Goal: Information Seeking & Learning: Learn about a topic

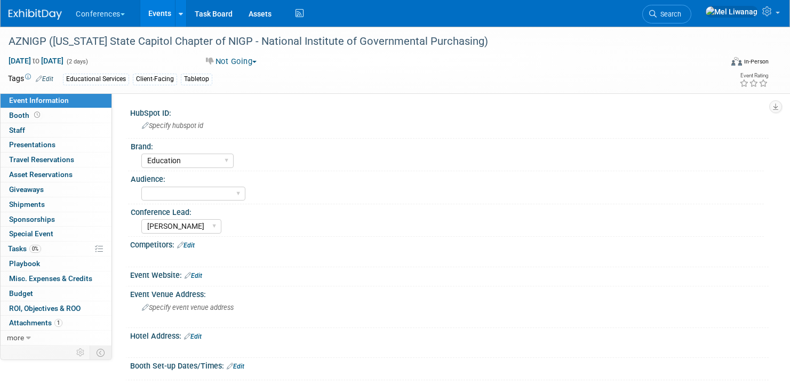
select select "Education"
select select "[PERSON_NAME]"
click at [50, 15] on img at bounding box center [35, 14] width 53 height 11
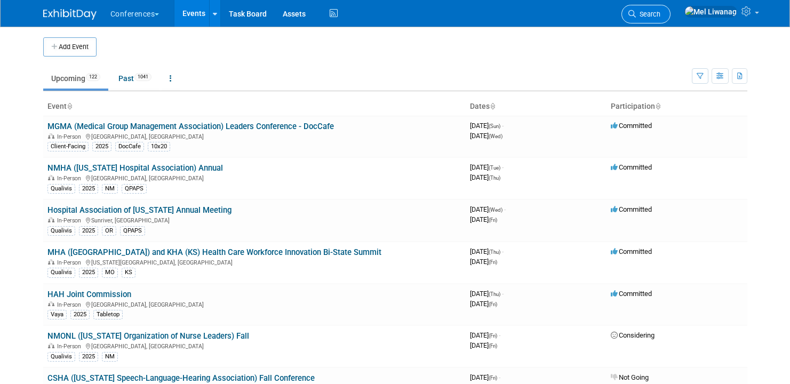
click at [669, 20] on link "Search" at bounding box center [645, 14] width 49 height 19
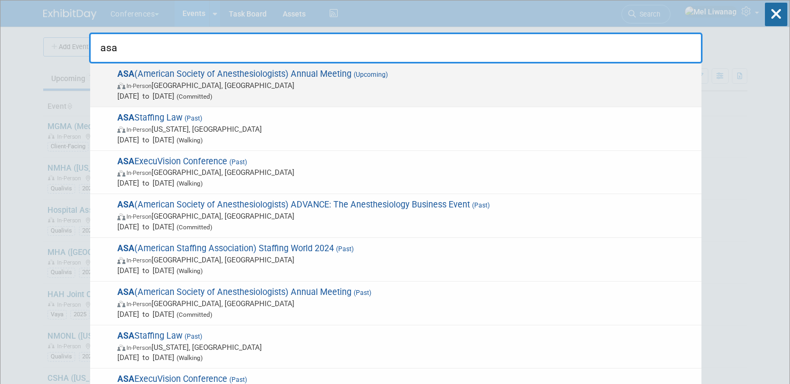
type input "asa"
click at [290, 77] on span "ASA (American Society of Anesthesiologists) Annual Meeting (Upcoming) In-Person…" at bounding box center [405, 85] width 582 height 33
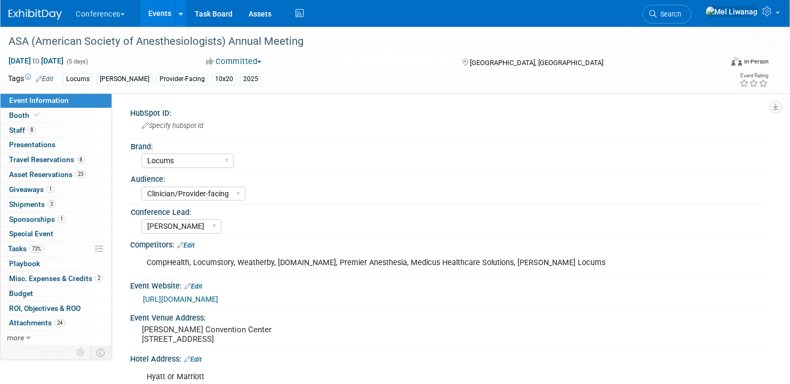
select select "Locums"
select select "Clinician/Provider-facing"
select select "Mel"
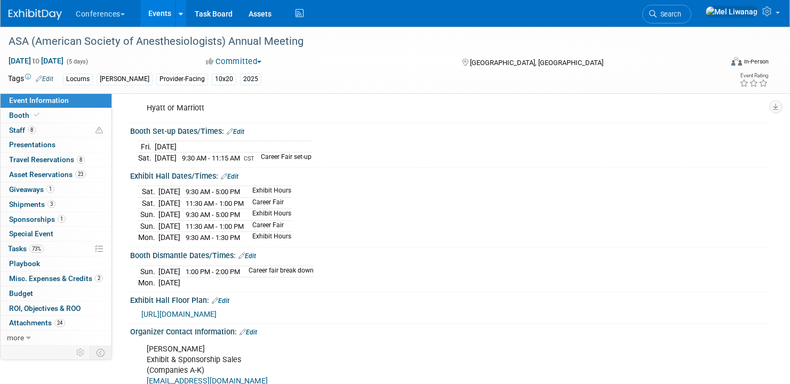
scroll to position [270, 0]
click at [217, 310] on span "[URL][DOMAIN_NAME]" at bounding box center [178, 313] width 75 height 9
click at [460, 188] on div "Sat. Oct 11, 2025 9:30 AM - 5:00 PM Exhibit Hours Sat. Oct 11, 2025 11:30 AM - …" at bounding box center [449, 212] width 622 height 60
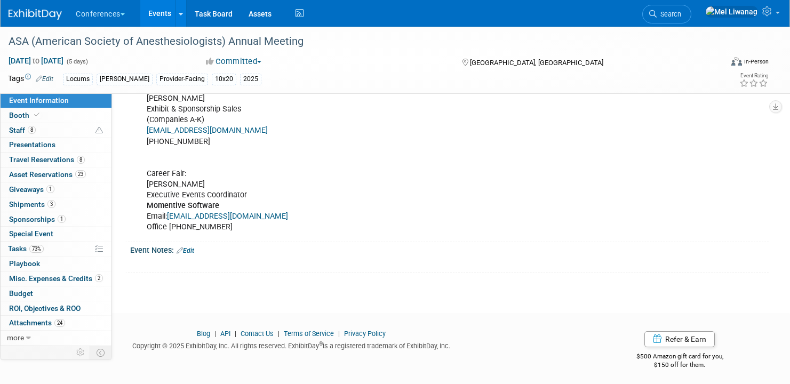
scroll to position [521, 0]
click at [197, 244] on div "Event Notes: Edit" at bounding box center [449, 248] width 638 height 14
click at [681, 18] on span "Search" at bounding box center [669, 14] width 25 height 8
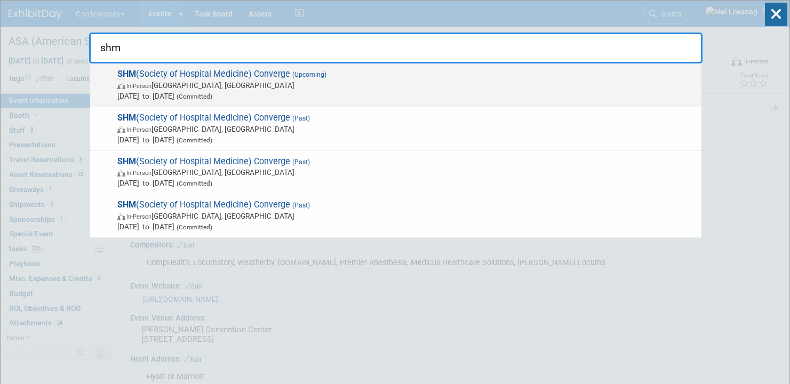
type input "shm"
click at [288, 92] on span "Mar 29, 2026 to Apr 1, 2026 (Committed)" at bounding box center [406, 96] width 579 height 11
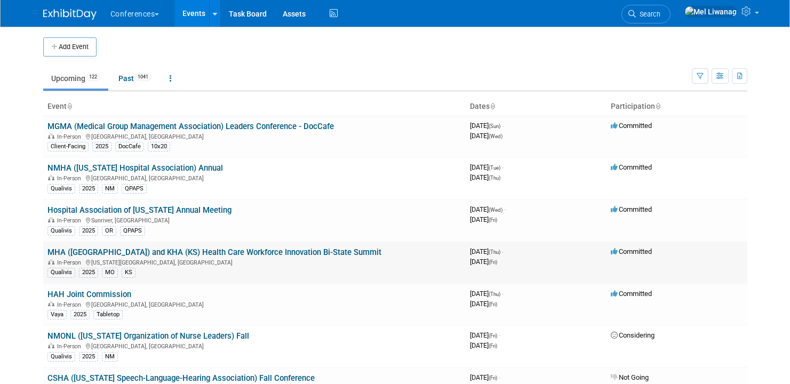
scroll to position [847, 0]
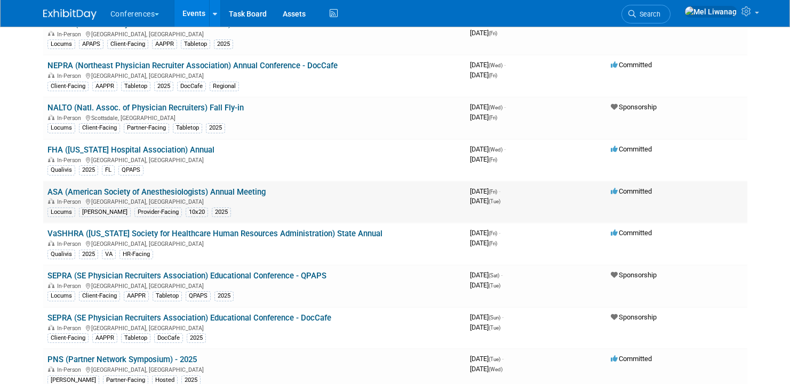
click at [242, 189] on link "ASA (American Society of Anesthesiologists) Annual Meeting" at bounding box center [156, 192] width 218 height 10
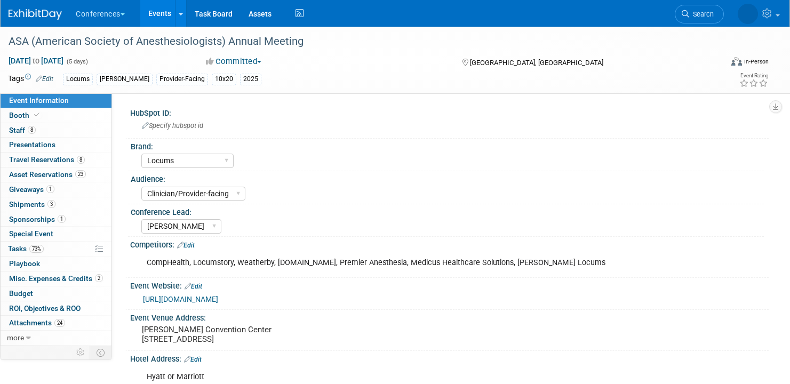
select select "Locums"
select select "Clinician/Provider-facing"
select select "[PERSON_NAME]"
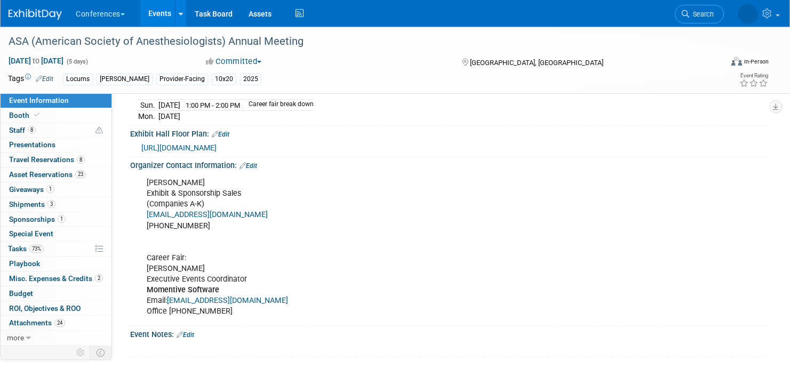
scroll to position [521, 0]
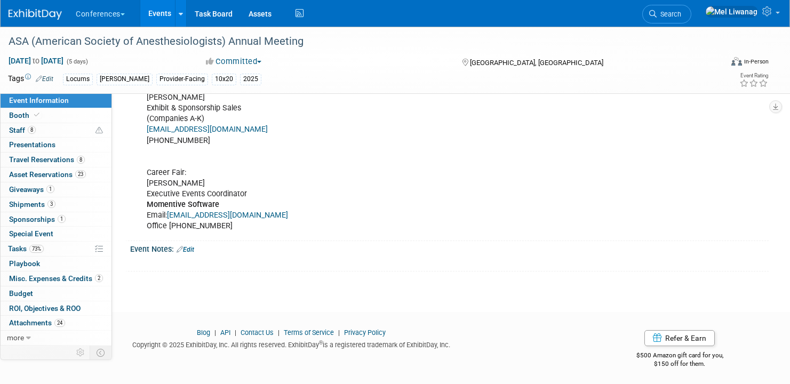
click at [193, 246] on link "Edit" at bounding box center [186, 249] width 18 height 7
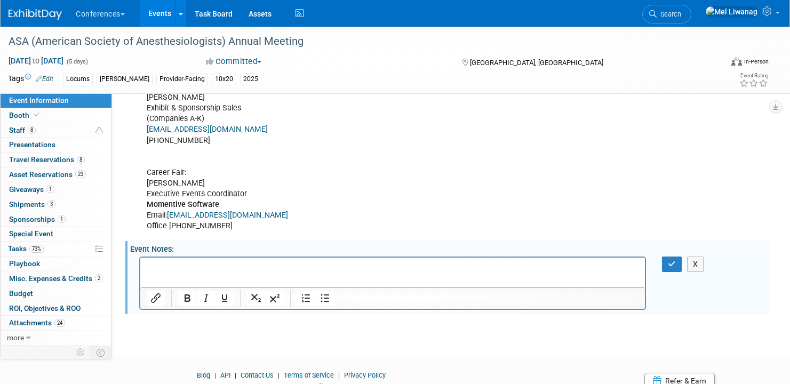
scroll to position [0, 0]
click at [670, 265] on icon "button" at bounding box center [672, 263] width 8 height 7
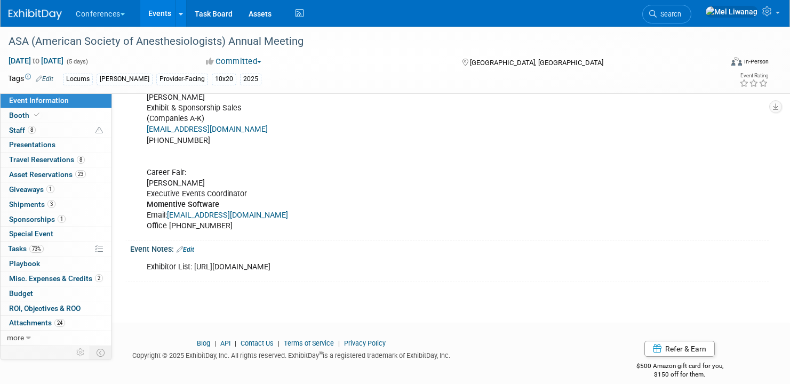
click at [393, 148] on div "[PERSON_NAME] Exhibit & Sponsorship Sales (Companies A-K) [EMAIL_ADDRESS][DOMAI…" at bounding box center [392, 162] width 507 height 150
click at [691, 25] on li "Search" at bounding box center [666, 13] width 49 height 26
click at [681, 12] on span "Search" at bounding box center [669, 14] width 25 height 8
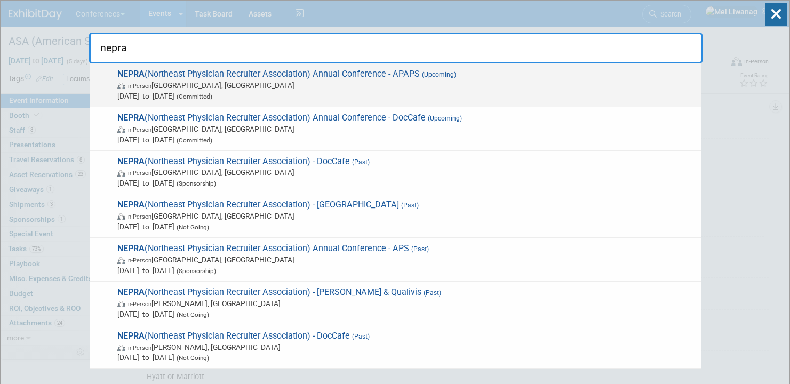
type input "nepra"
click at [299, 81] on span "In-Person Portland, ME" at bounding box center [406, 85] width 579 height 11
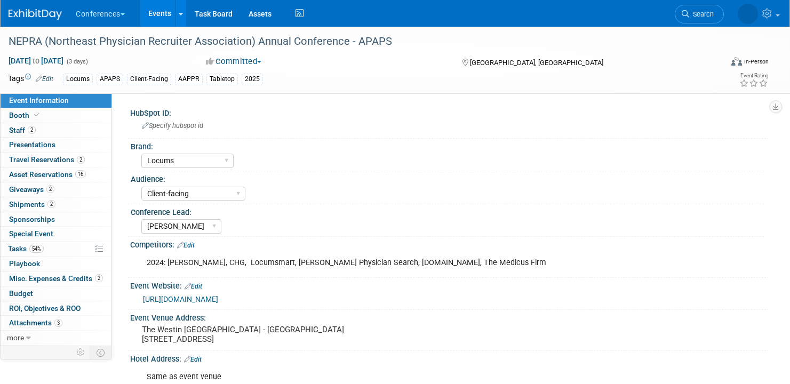
select select "Locums"
select select "Client-facing"
select select "[PERSON_NAME]"
click at [62, 178] on span "Asset Reservations 16" at bounding box center [47, 174] width 77 height 9
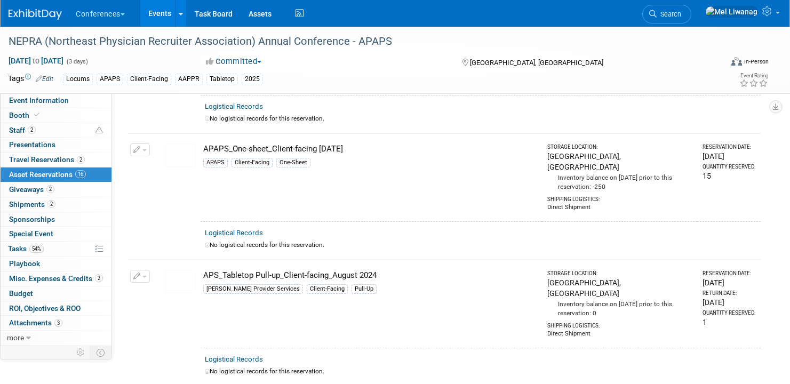
scroll to position [145, 0]
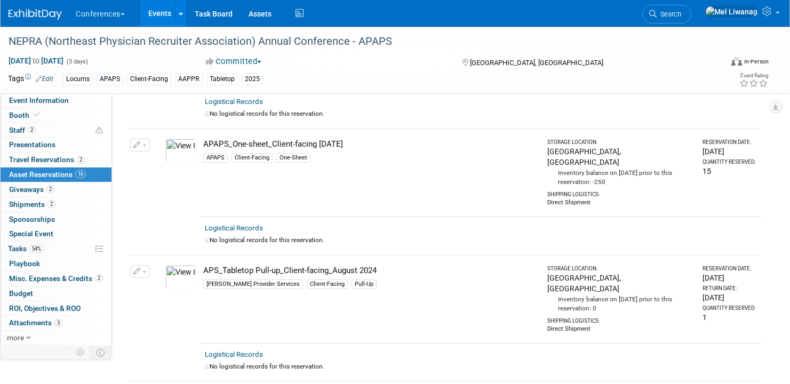
click at [207, 284] on td "APS_Tabletop Pull-up_Client-facing_August 2024 Aya Provider Services Client-Fac…" at bounding box center [371, 299] width 341 height 88
click at [145, 265] on button "button" at bounding box center [140, 271] width 20 height 13
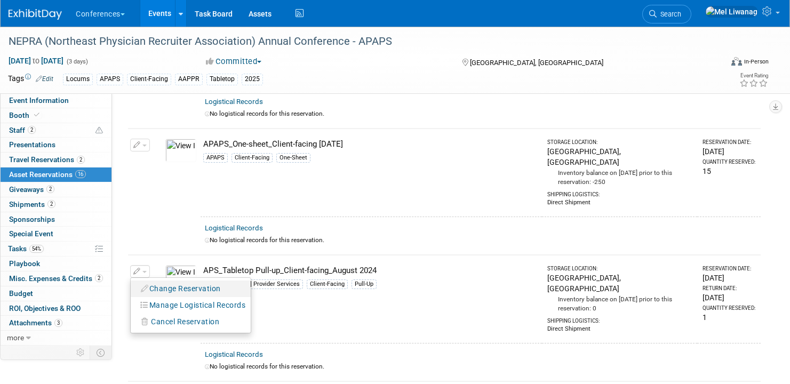
click at [155, 282] on button "Change Reservation" at bounding box center [181, 289] width 90 height 14
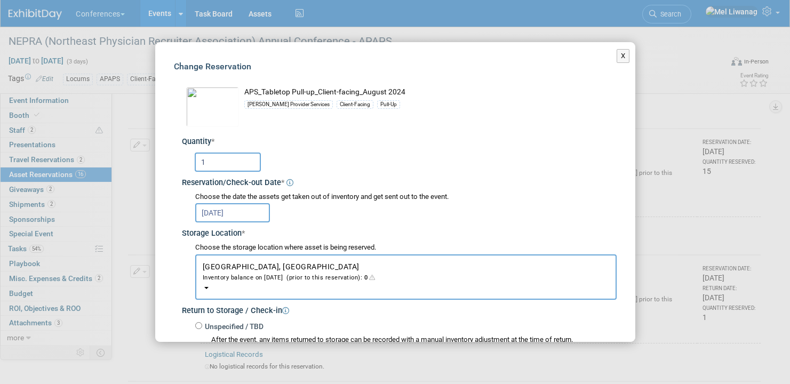
click at [622, 53] on div "Change Reservation APS_Tabletop Pull-up_Client-facing_August 2024 Aya Provider …" at bounding box center [395, 317] width 480 height 551
click at [618, 54] on button "X" at bounding box center [623, 56] width 13 height 14
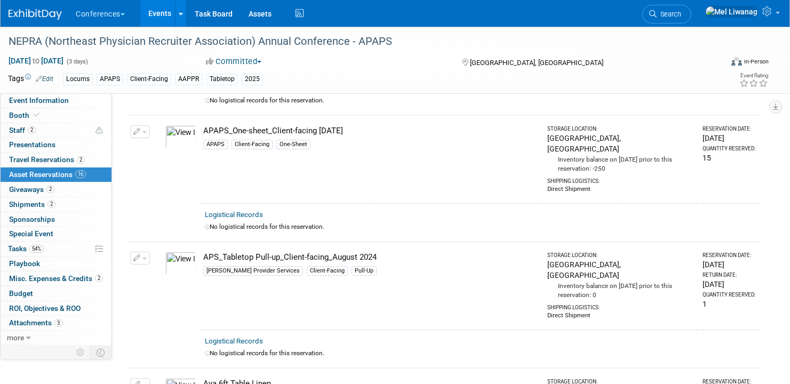
scroll to position [0, 0]
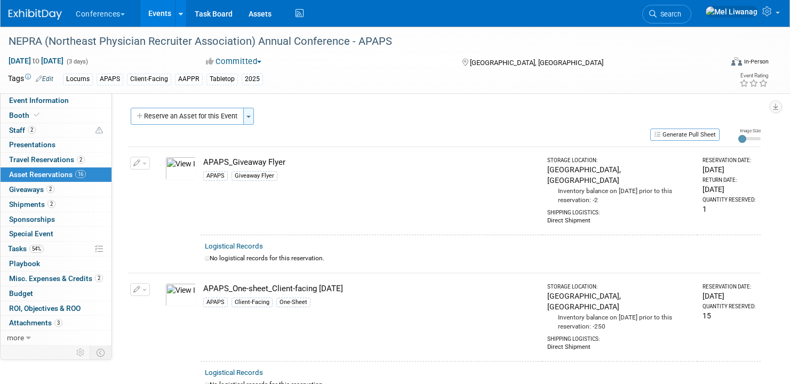
click at [251, 122] on button "Toggle Dropdown" at bounding box center [248, 116] width 11 height 17
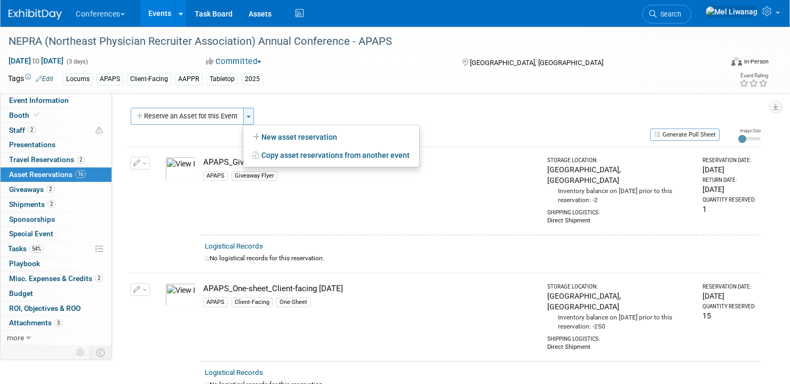
click at [251, 122] on button "Toggle Dropdown" at bounding box center [248, 116] width 11 height 17
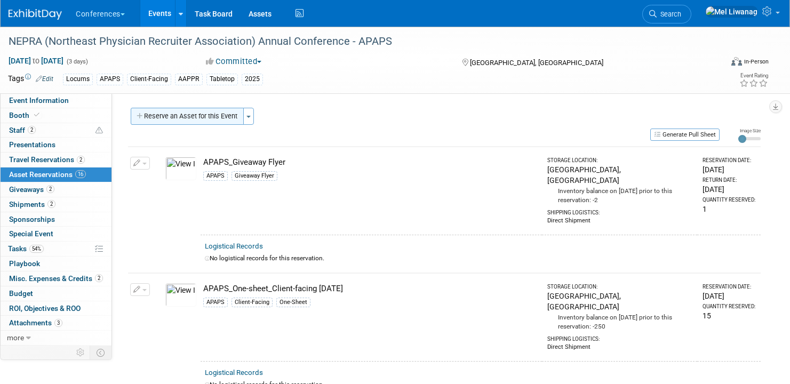
click at [206, 114] on button "Reserve an Asset for this Event" at bounding box center [187, 116] width 113 height 17
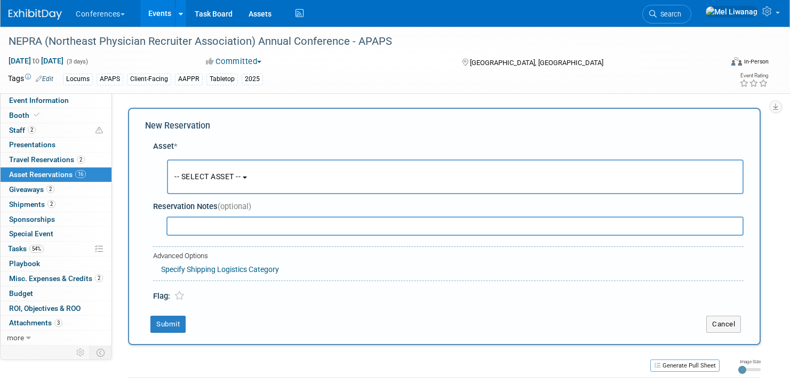
scroll to position [10, 0]
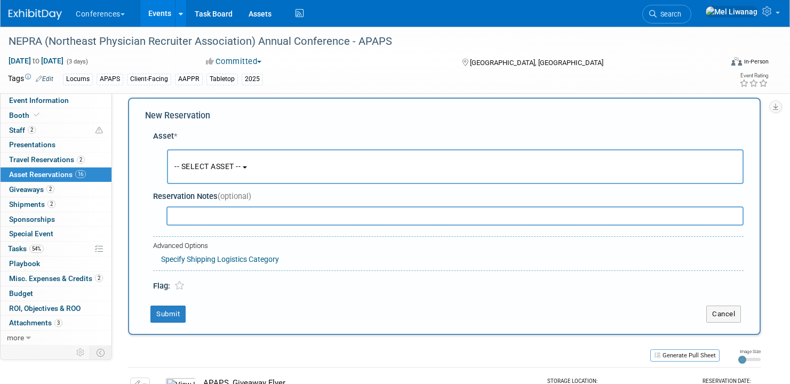
click at [247, 167] on b "button" at bounding box center [245, 167] width 4 height 2
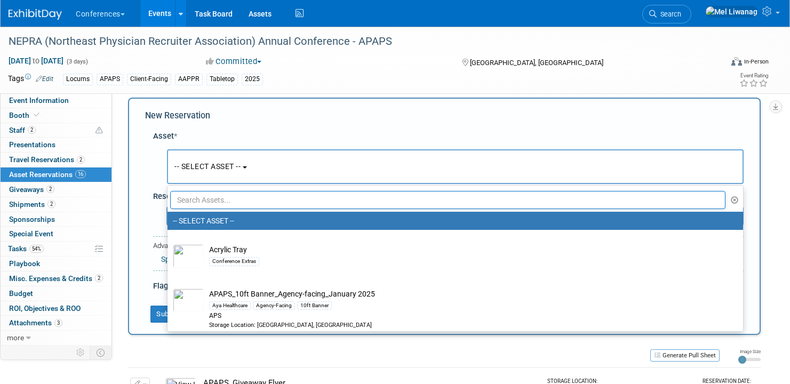
click at [245, 202] on input "text" at bounding box center [447, 200] width 555 height 18
type input "p"
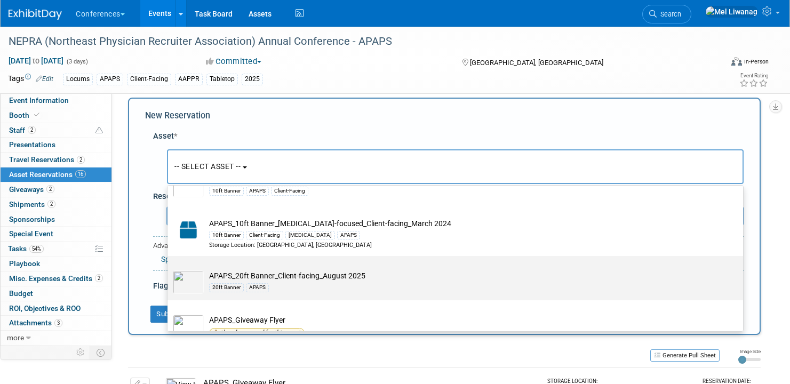
scroll to position [0, 0]
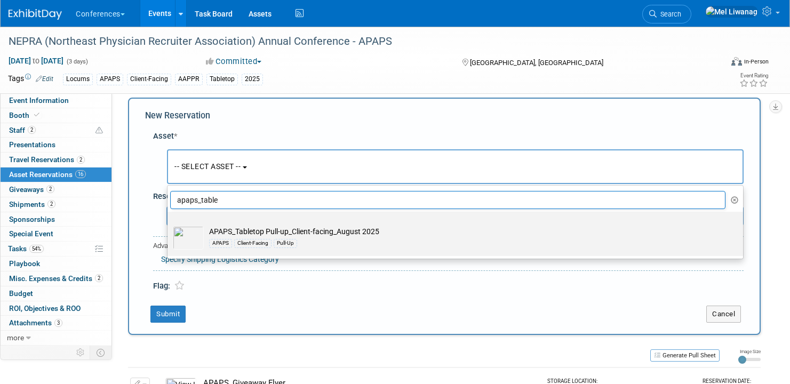
type input "apaps_table"
click at [340, 230] on td "APAPS_Tabletop Pull-up_Client-facing_August 2025 APAPS Client-Facing Pull-Up" at bounding box center [463, 237] width 518 height 23
click at [169, 225] on input "APAPS_Tabletop Pull-up_Client-facing_August 2025 APAPS Client-Facing Pull-Up" at bounding box center [165, 221] width 7 height 7
select select "10721533"
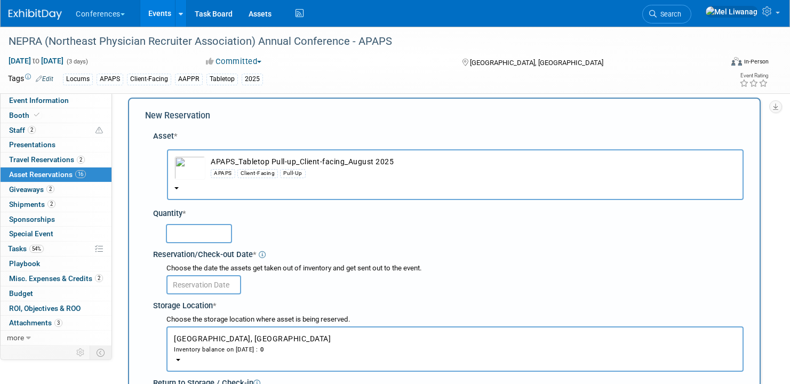
click at [217, 238] on input "text" at bounding box center [199, 233] width 66 height 19
type input "1"
click at [300, 266] on div "Choose the date the assets get taken out of inventory and get sent out to the e…" at bounding box center [454, 268] width 577 height 10
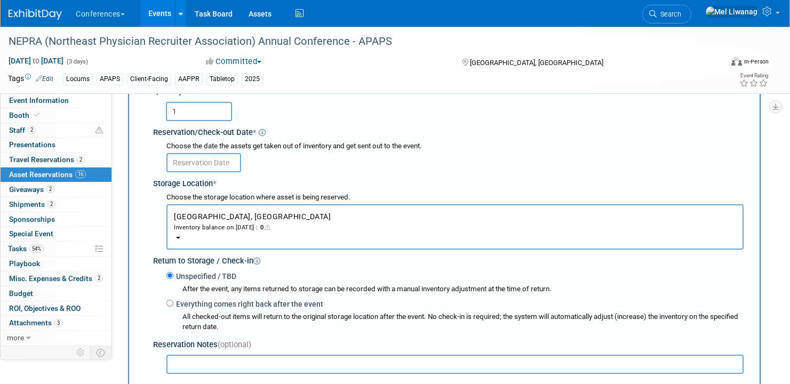
scroll to position [125, 0]
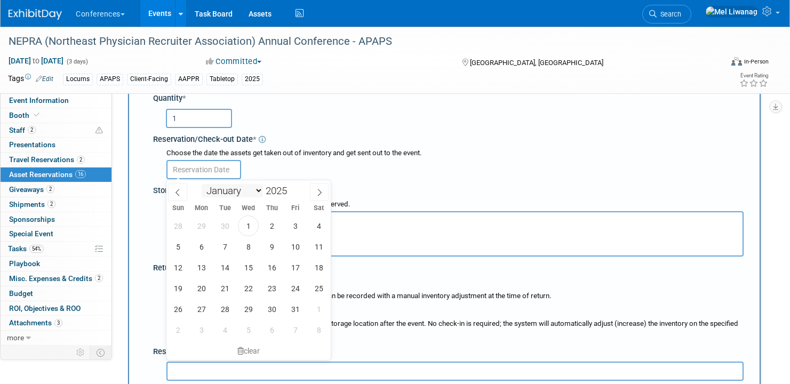
click at [212, 175] on input "text" at bounding box center [203, 169] width 75 height 19
click at [178, 191] on icon at bounding box center [177, 192] width 7 height 7
select select "8"
click at [206, 306] on span "29" at bounding box center [201, 309] width 21 height 21
type input "Sep 29, 2025"
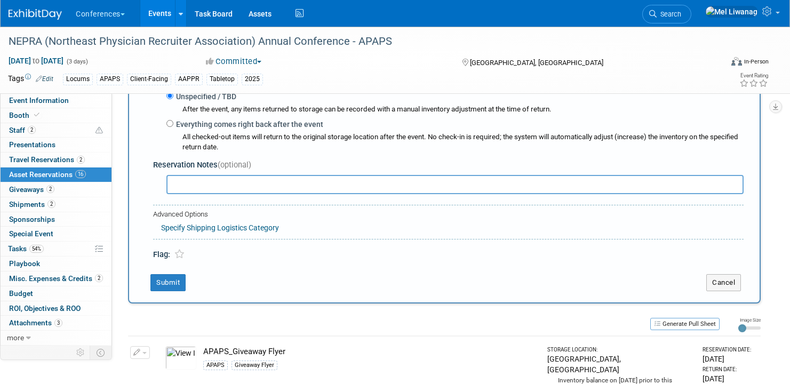
scroll to position [322, 0]
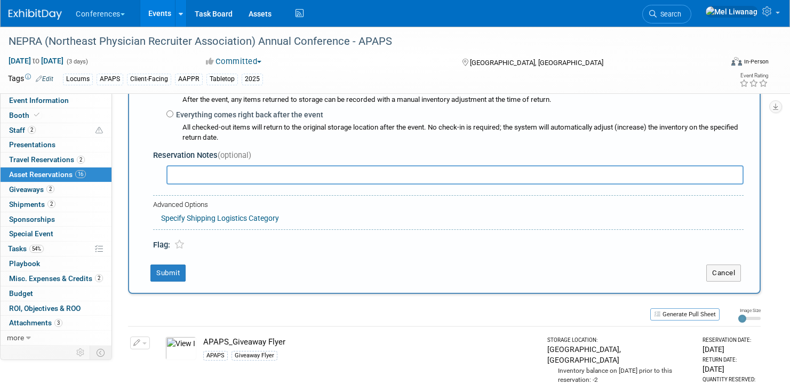
click at [257, 223] on div "Specify Shipping Logistics Category" at bounding box center [452, 216] width 582 height 13
click at [252, 219] on link "Specify Shipping Logistics Category" at bounding box center [220, 218] width 118 height 9
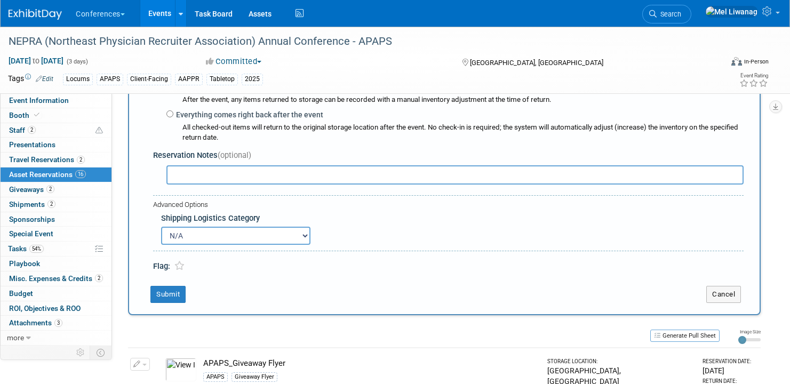
click at [252, 236] on select "N/A Advance Warehouse Direct Shipment Other" at bounding box center [235, 236] width 149 height 18
select select "3"
click at [161, 227] on select "N/A Advance Warehouse Direct Shipment Other" at bounding box center [235, 236] width 149 height 18
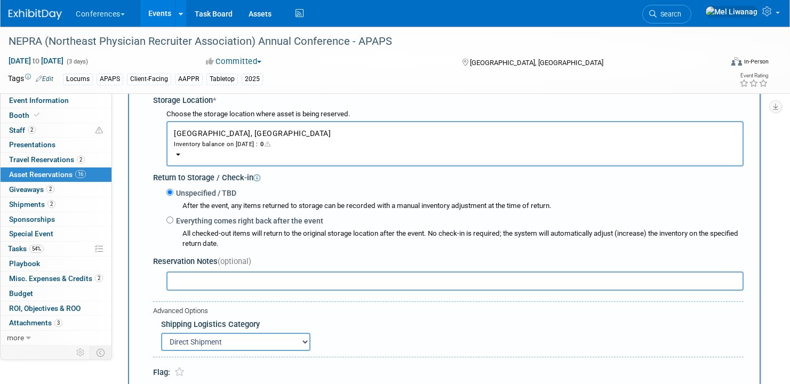
scroll to position [214, 0]
click at [310, 227] on label "Everything comes right back after the event" at bounding box center [248, 222] width 150 height 11
click at [173, 225] on input "Everything comes right back after the event" at bounding box center [169, 221] width 7 height 7
radio input "true"
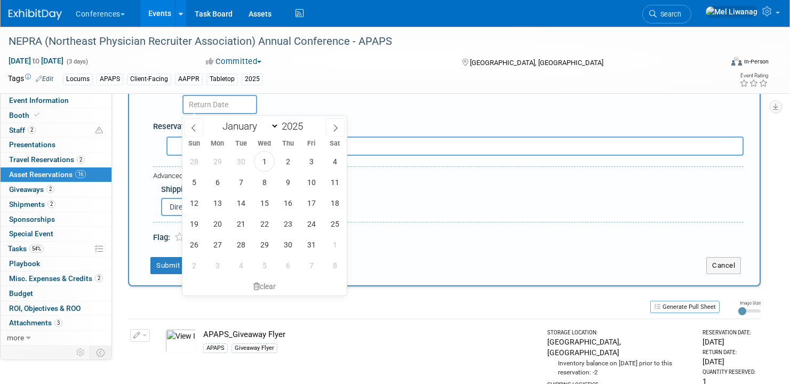
scroll to position [384, 0]
click at [307, 203] on span "17" at bounding box center [311, 202] width 21 height 21
type input "Oct 17, 2025"
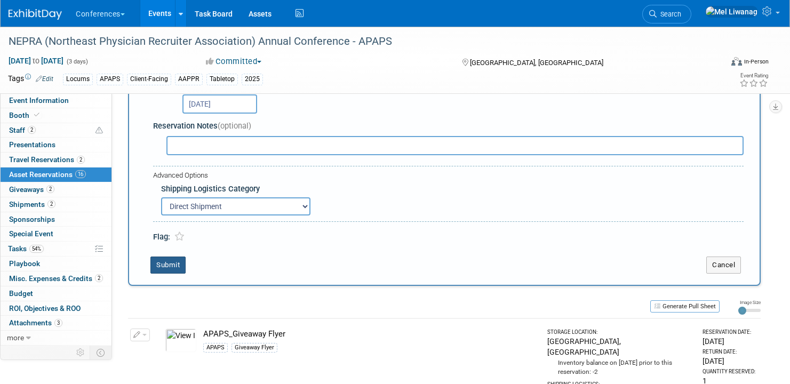
click at [174, 267] on button "Submit" at bounding box center [167, 265] width 35 height 17
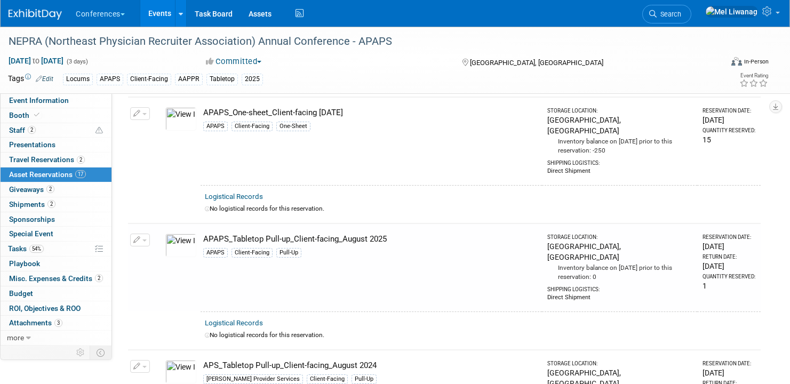
scroll to position [188, 0]
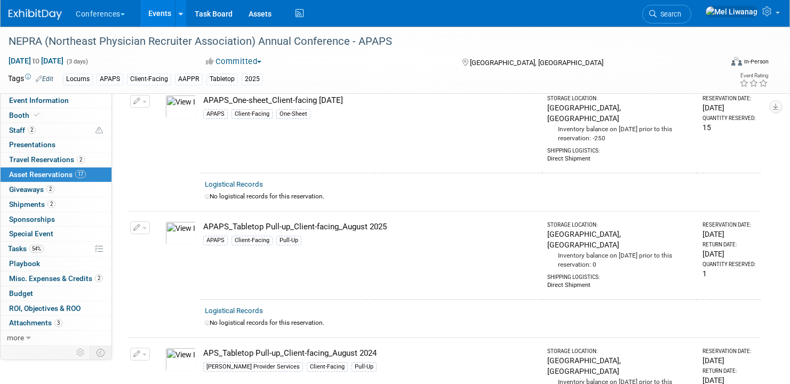
click at [155, 338] on td at bounding box center [157, 382] width 9 height 88
click at [142, 354] on span "button" at bounding box center [144, 355] width 4 height 2
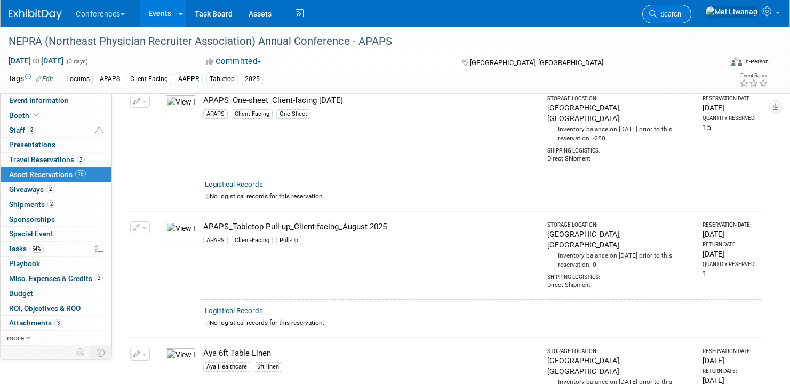
click at [681, 15] on span "Search" at bounding box center [669, 14] width 25 height 8
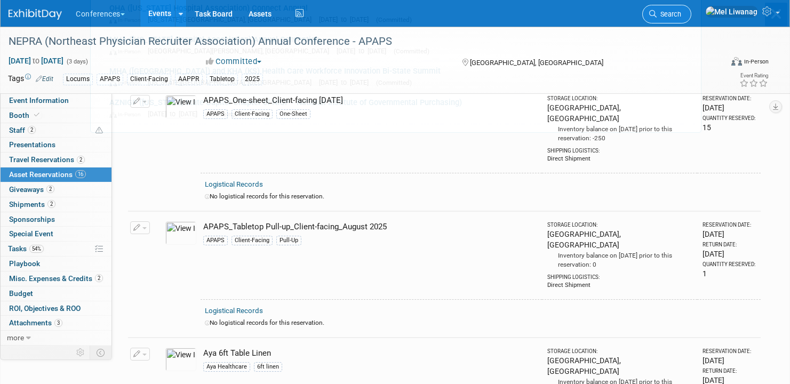
scroll to position [0, 0]
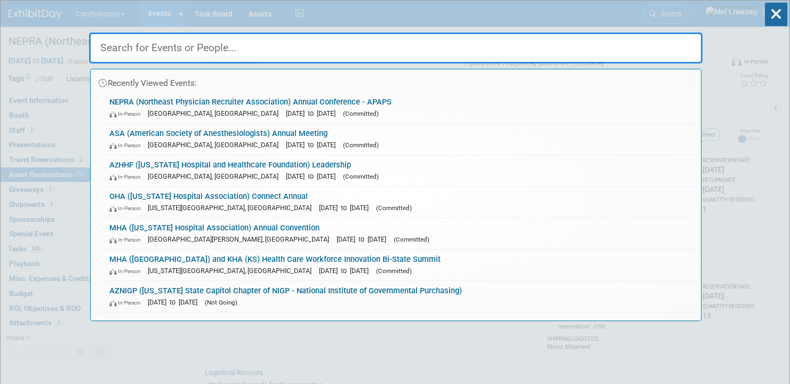
click at [247, 23] on div "Recently Viewed Events: NEPRA (Northeast Physician Recruiter Association) Annua…" at bounding box center [395, 161] width 613 height 321
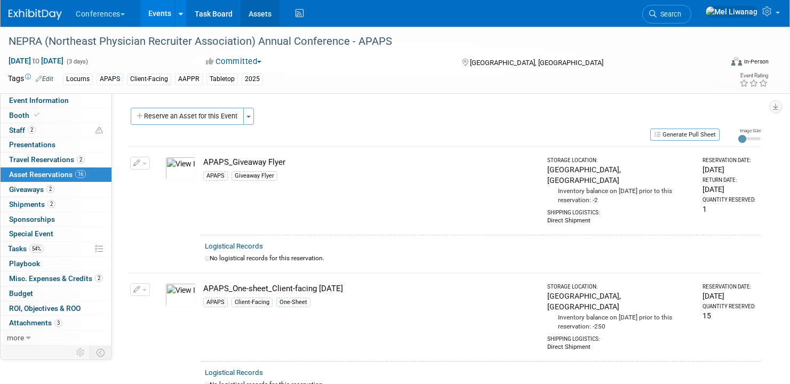
click at [260, 13] on link "Assets" at bounding box center [260, 13] width 39 height 27
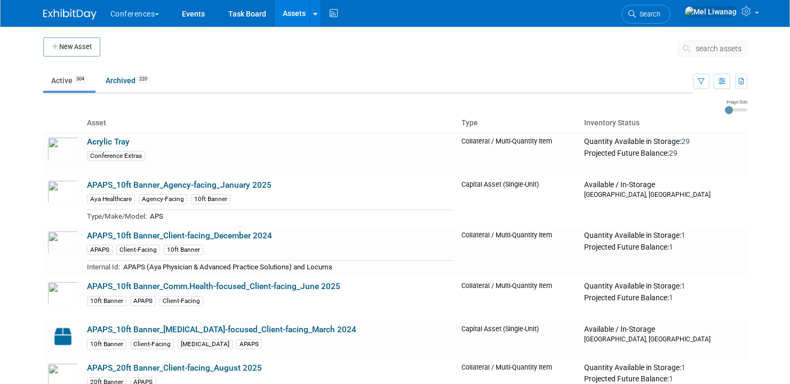
click at [710, 43] on button "search assets" at bounding box center [712, 48] width 70 height 17
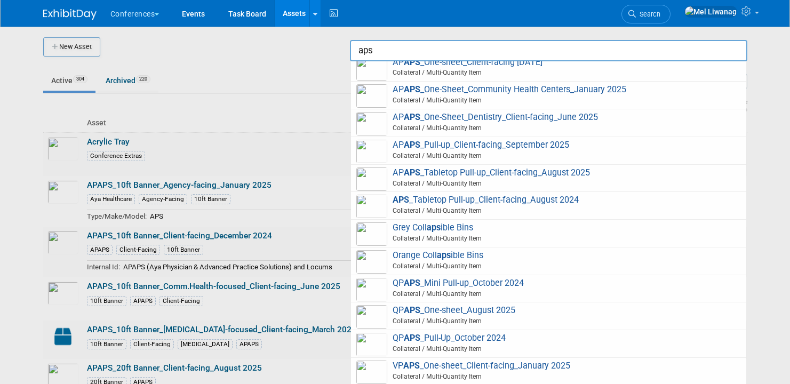
scroll to position [294, 0]
click at [533, 210] on span "APS _Tabletop Pull-up_Client-facing_August 2024 Collateral / Multi-Quantity Item" at bounding box center [548, 205] width 385 height 22
type input "APS_Tabletop Pull-up_Client-facing_August 2024"
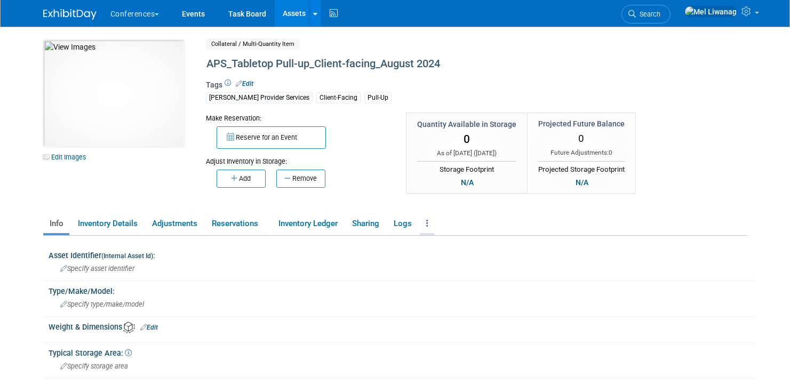
click at [434, 228] on link at bounding box center [427, 223] width 14 height 19
click at [445, 267] on link "Archive Asset" at bounding box center [466, 263] width 93 height 18
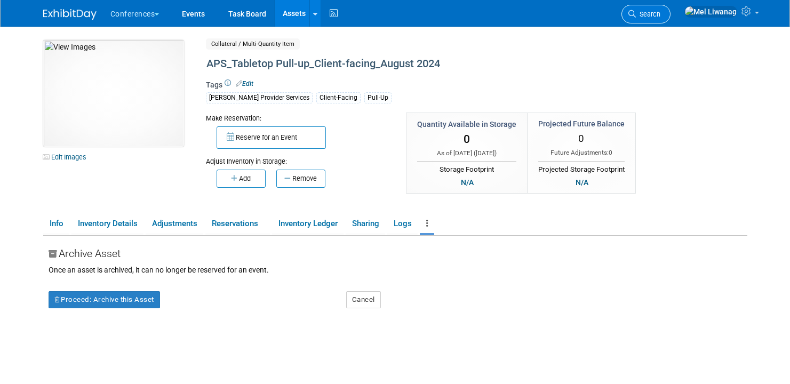
click at [670, 6] on link "Search" at bounding box center [645, 14] width 49 height 19
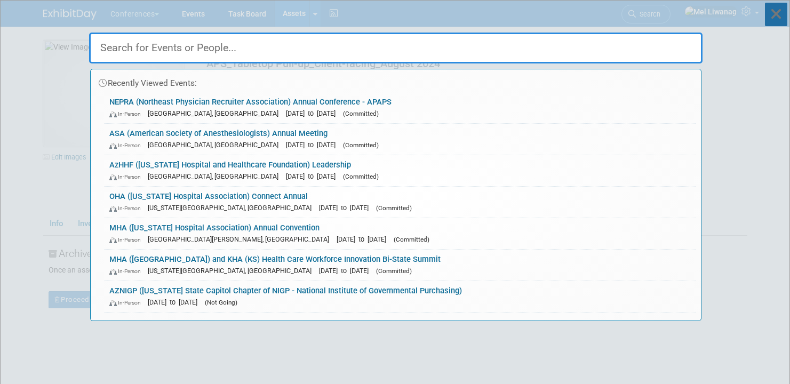
click at [773, 18] on icon at bounding box center [776, 14] width 22 height 23
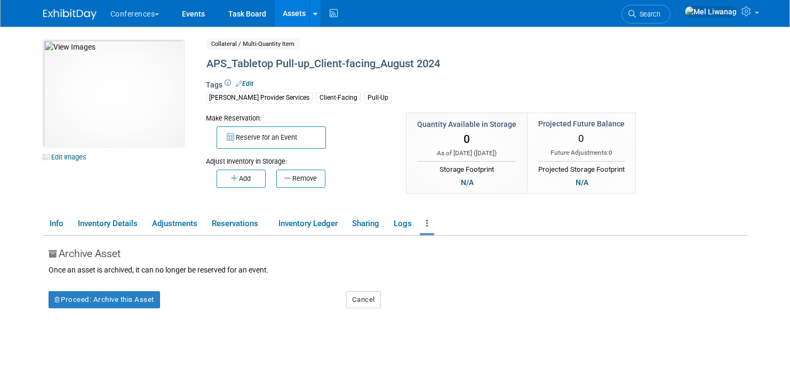
click at [669, 25] on li "Search" at bounding box center [645, 13] width 49 height 26
click at [660, 13] on span "Search" at bounding box center [648, 14] width 25 height 8
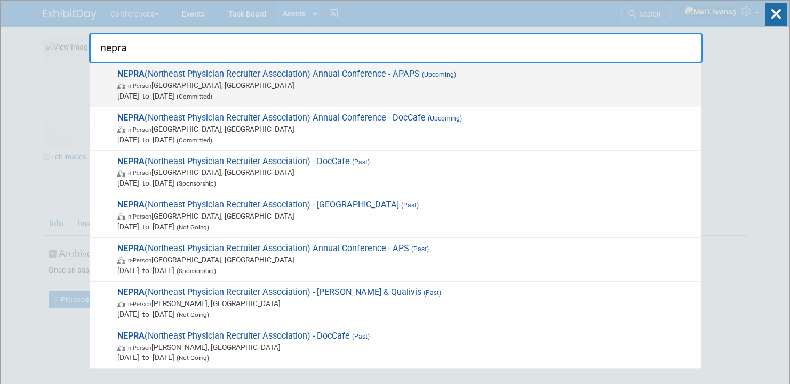
type input "nepra"
click at [462, 83] on span "In-Person Portland, ME" at bounding box center [406, 85] width 579 height 11
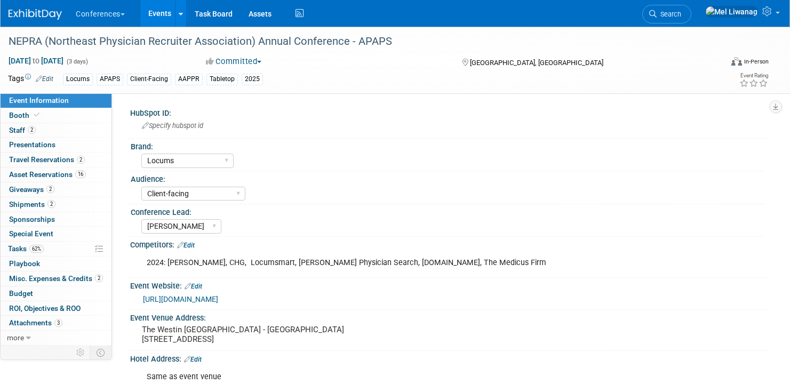
select select "Locums"
select select "Client-facing"
select select "[PERSON_NAME]"
click at [59, 250] on link "62% Tasks 62%" at bounding box center [56, 249] width 111 height 14
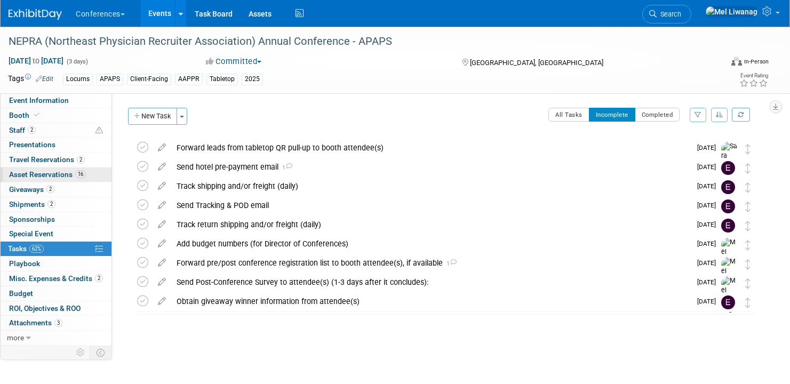
click at [67, 172] on span "Asset Reservations 16" at bounding box center [47, 174] width 77 height 9
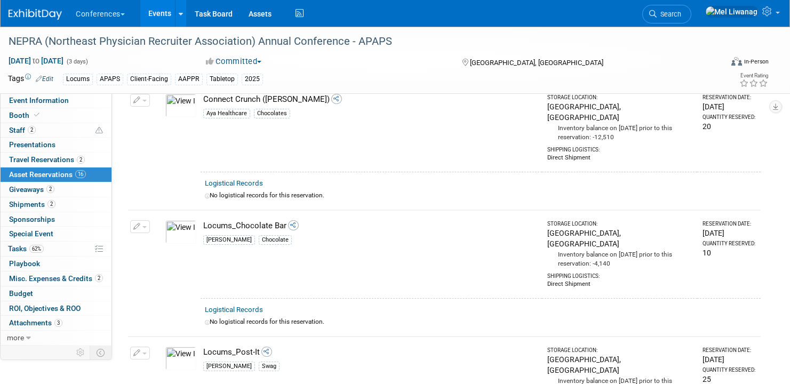
scroll to position [1721, 0]
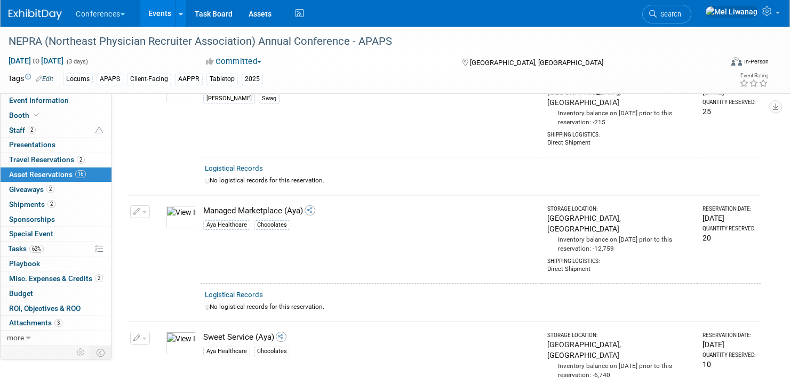
click at [30, 12] on img at bounding box center [35, 14] width 53 height 11
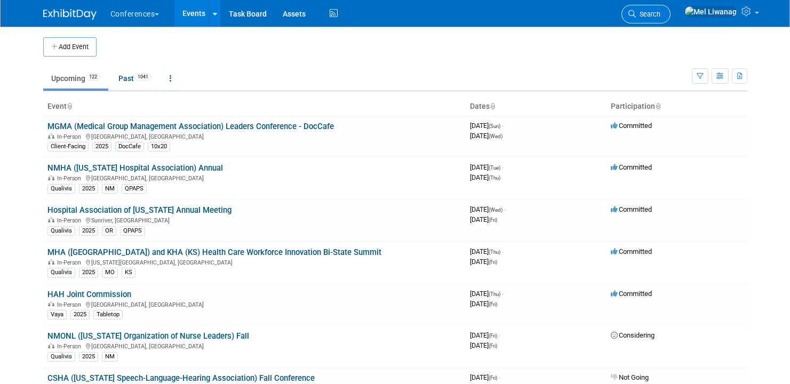
click at [660, 15] on span "Search" at bounding box center [648, 14] width 25 height 8
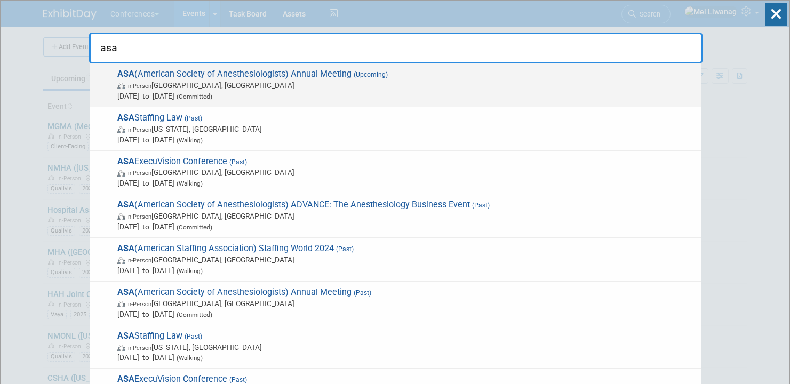
type input "asa"
click at [221, 84] on span "In-Person San Antonio, TX" at bounding box center [406, 85] width 579 height 11
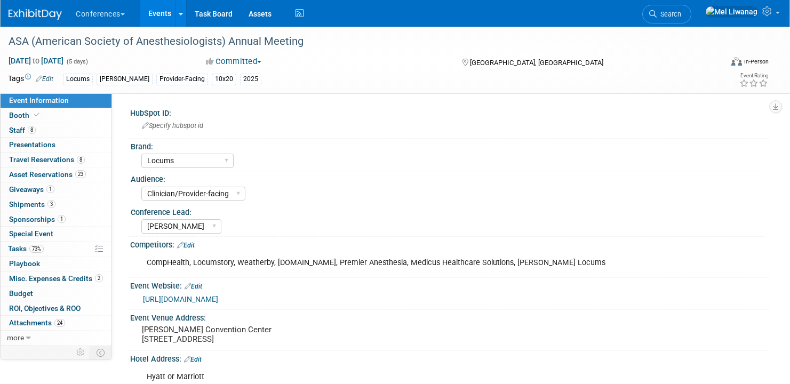
select select "Locums"
select select "Clinician/Provider-facing"
select select "[PERSON_NAME]"
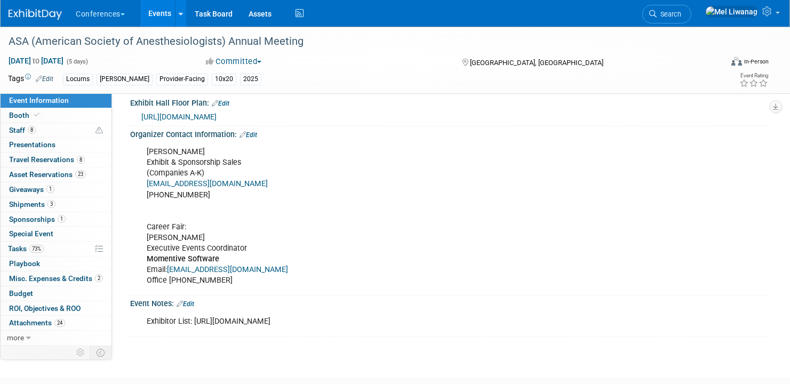
scroll to position [531, 0]
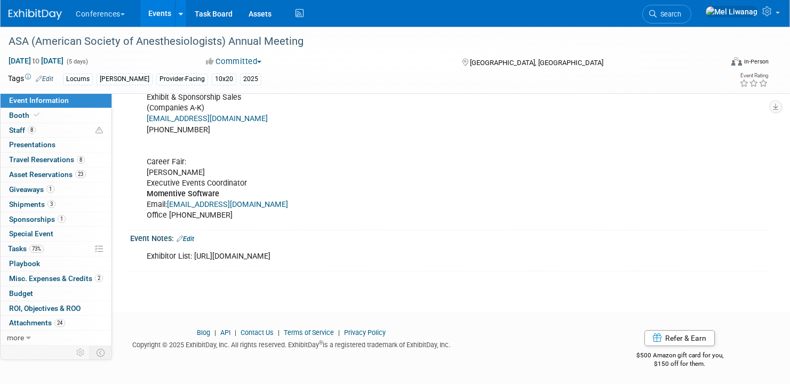
click at [452, 150] on div "[PERSON_NAME] Exhibit & Sponsorship Sales (Companies A-K) [EMAIL_ADDRESS][DOMAI…" at bounding box center [392, 151] width 507 height 150
click at [681, 13] on span "Search" at bounding box center [669, 14] width 25 height 8
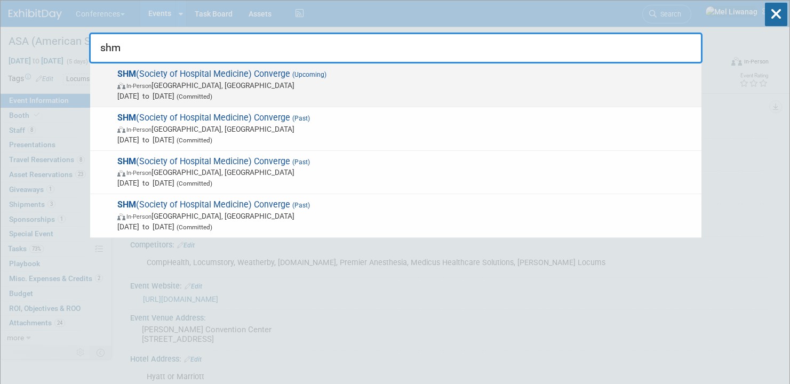
type input "shm"
click at [305, 76] on span "(Upcoming)" at bounding box center [308, 74] width 36 height 7
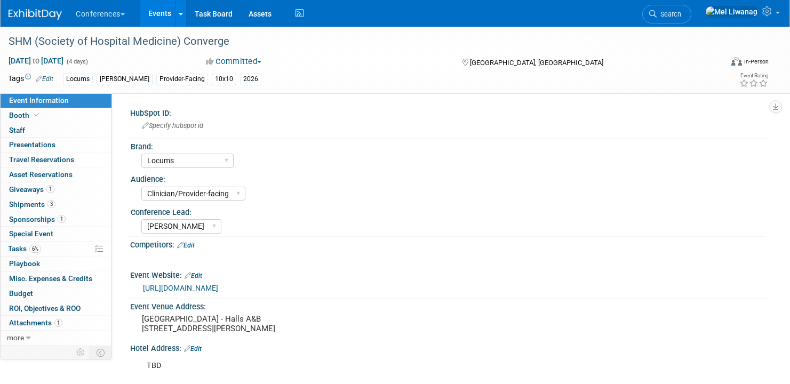
select select "Locums"
select select "Clinician/Provider-facing"
select select "[PERSON_NAME]"
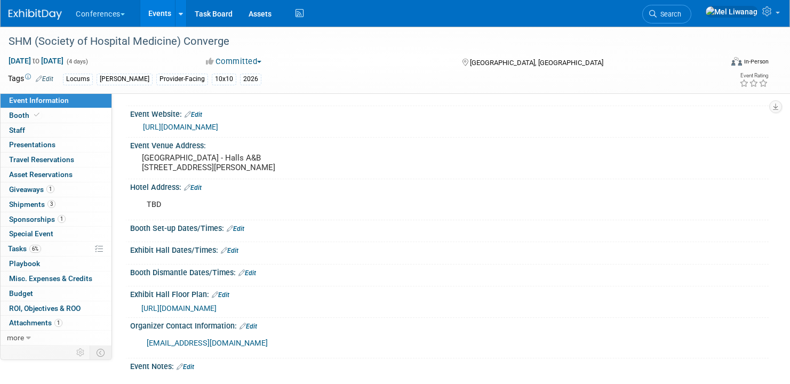
scroll to position [162, 0]
click at [218, 130] on link "[URL][DOMAIN_NAME]" at bounding box center [180, 126] width 75 height 9
click at [202, 111] on link "Edit" at bounding box center [194, 113] width 18 height 7
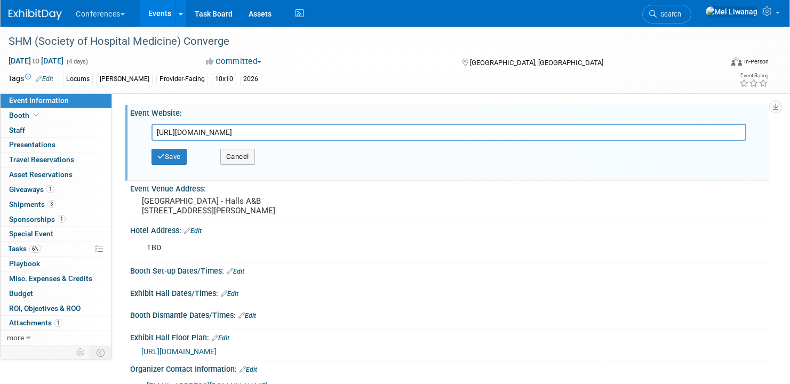
drag, startPoint x: 533, startPoint y: 130, endPoint x: -59, endPoint y: 166, distance: 593.1
click at [0, 166] on html "Conferences Explore: My Workspaces 2 Go to Workspace: Conferences Marketing Req…" at bounding box center [395, 30] width 790 height 384
type input "https://shmconverge.hospitalmedicine.org/wp-content/uploads/2025/09/SHMC26-25-0…"
click at [177, 153] on button "Save" at bounding box center [168, 157] width 35 height 16
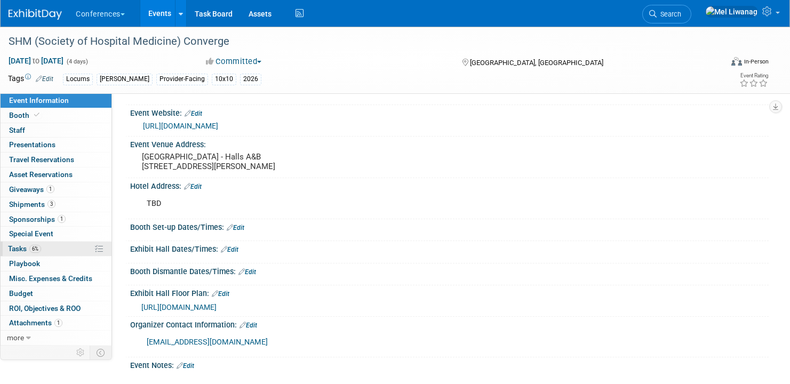
click at [59, 250] on link "6% Tasks 6%" at bounding box center [56, 249] width 111 height 14
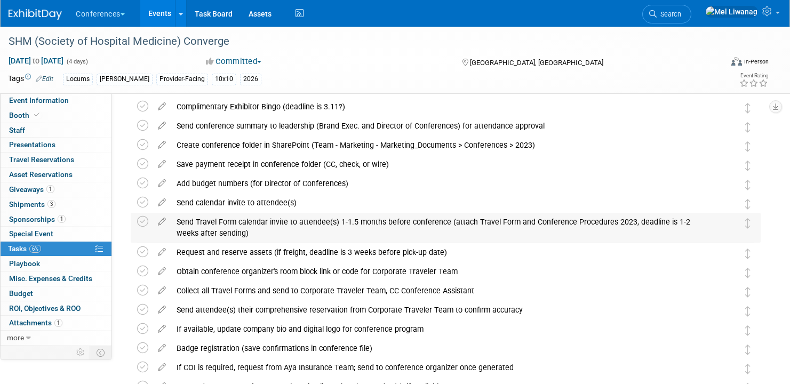
scroll to position [62, 0]
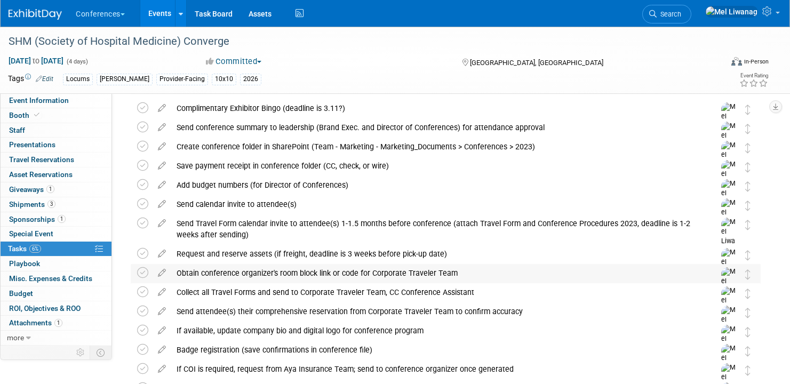
click at [220, 275] on div "Obtain conference organizer's room block link or code for Corporate Traveler Te…" at bounding box center [435, 273] width 529 height 18
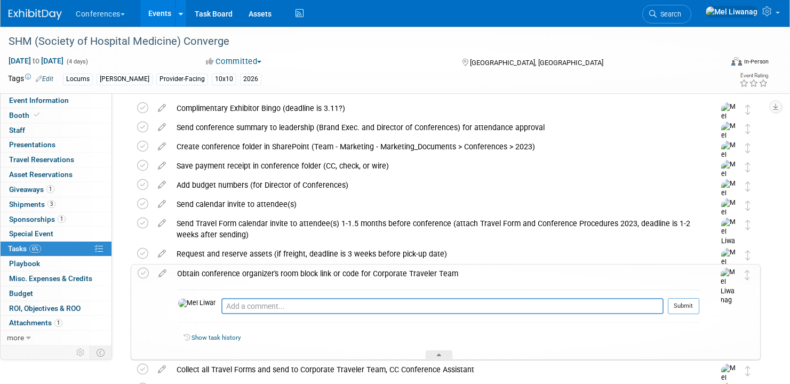
click at [222, 317] on div "Pro tip: Press Ctrl-Enter to submit comment." at bounding box center [442, 318] width 442 height 8
click at [221, 311] on textarea at bounding box center [442, 306] width 442 height 16
paste textarea "https://compass.onpeak.com/e/012608075/0#hotels"
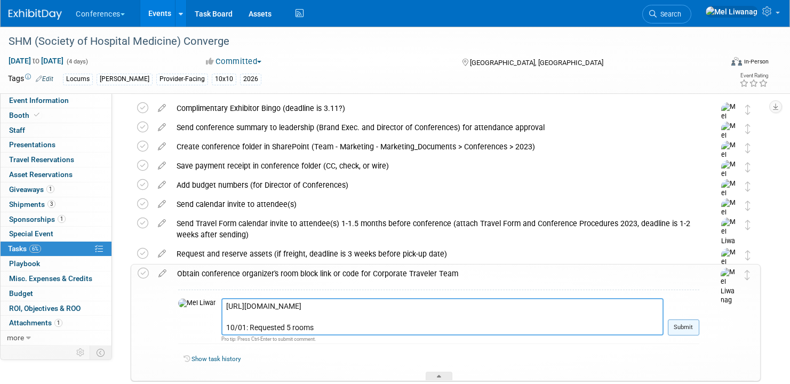
type textarea "https://compass.onpeak.com/e/012608075/0#hotels 10/01: Requested 5 rooms"
click at [689, 323] on button "Submit" at bounding box center [683, 327] width 31 height 16
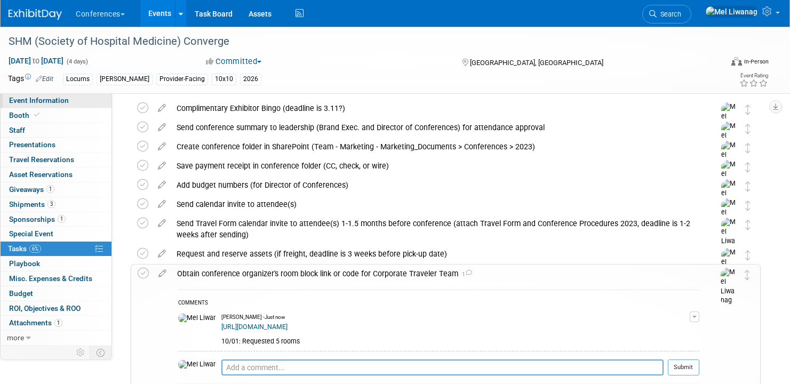
click at [54, 95] on link "Event Information" at bounding box center [56, 100] width 111 height 14
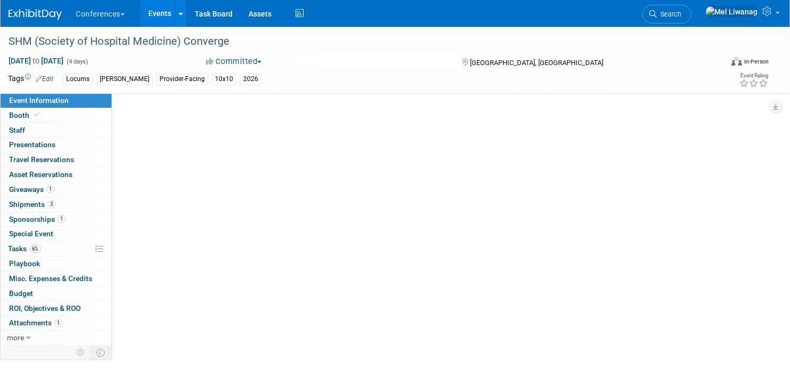
select select "Locums"
select select "Clinician/Provider-facing"
select select "[PERSON_NAME]"
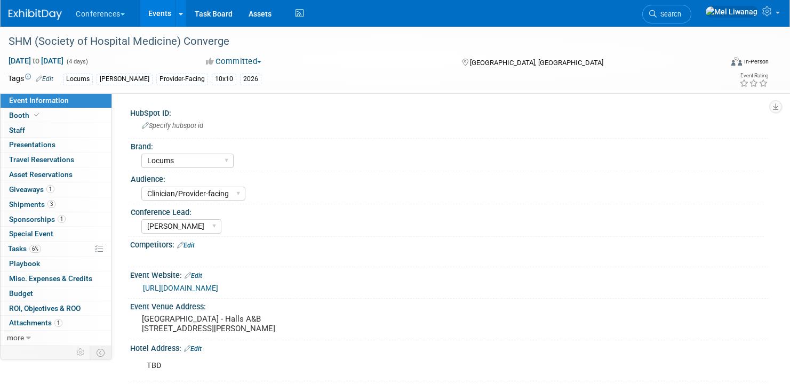
select select "Locums"
select select "Clinician/Provider-facing"
select select "[PERSON_NAME]"
click at [681, 11] on span "Search" at bounding box center [669, 14] width 25 height 8
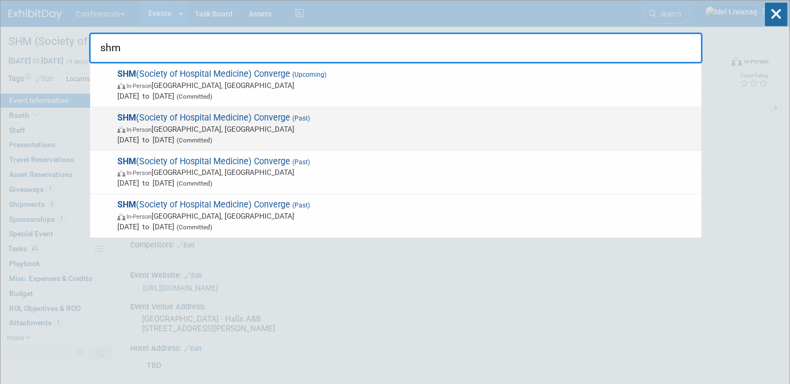
type input "shm"
click at [270, 131] on span "In-Person Las Vegas, NV" at bounding box center [406, 129] width 579 height 11
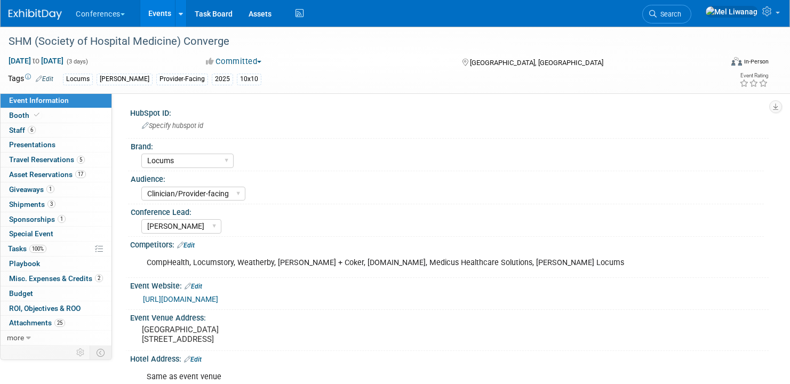
select select "Locums"
select select "Clinician/Provider-facing"
select select "[PERSON_NAME]"
click at [82, 125] on link "6 Staff 6" at bounding box center [56, 130] width 111 height 14
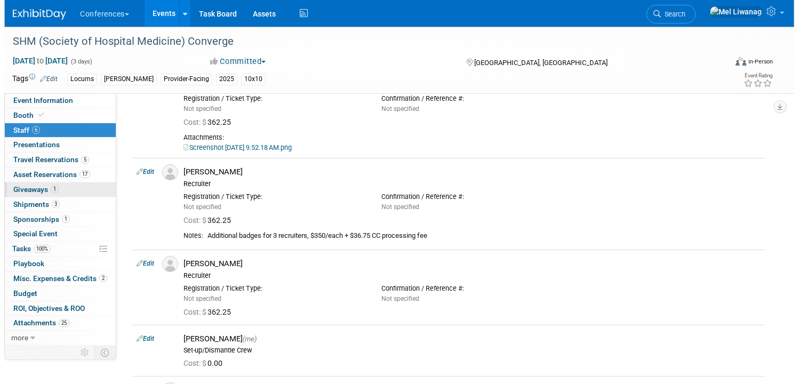
scroll to position [128, 0]
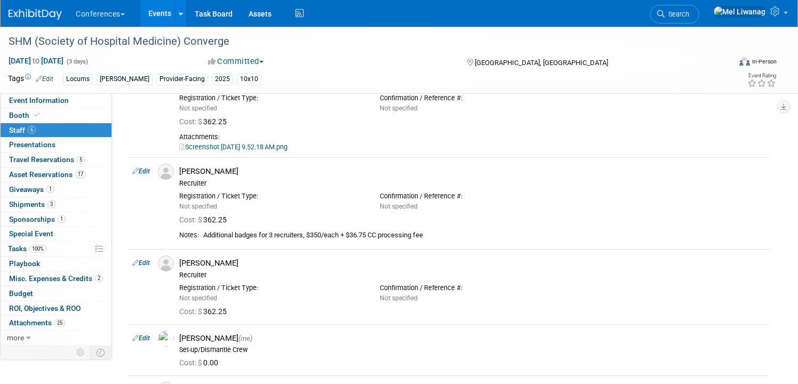
click at [46, 5] on link at bounding box center [42, 9] width 66 height 9
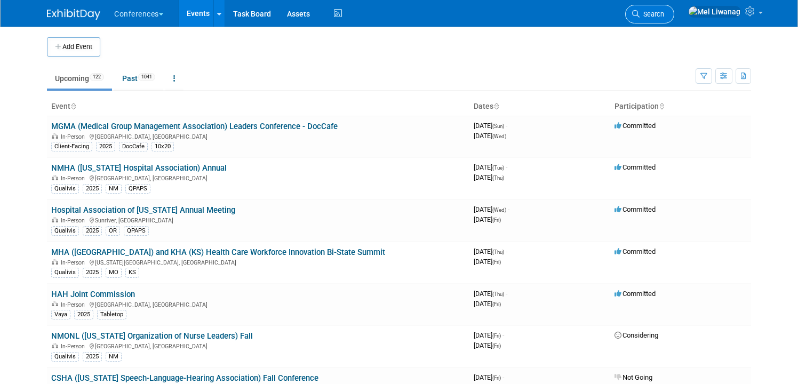
click at [664, 11] on span "Search" at bounding box center [651, 14] width 25 height 8
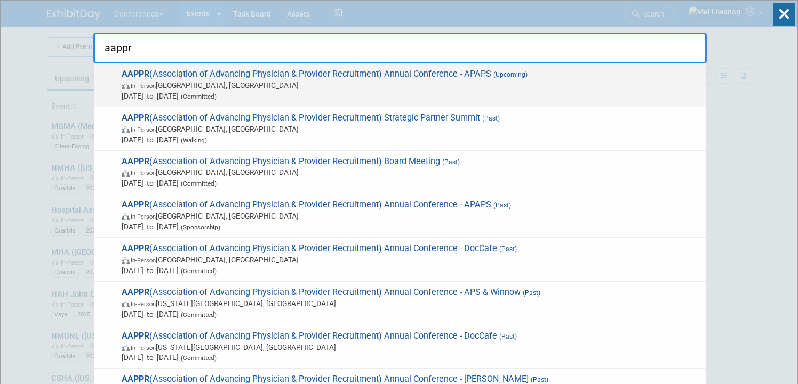
type input "aappr"
click at [463, 81] on span "In-Person Lake Buena Vista, FL" at bounding box center [411, 85] width 579 height 11
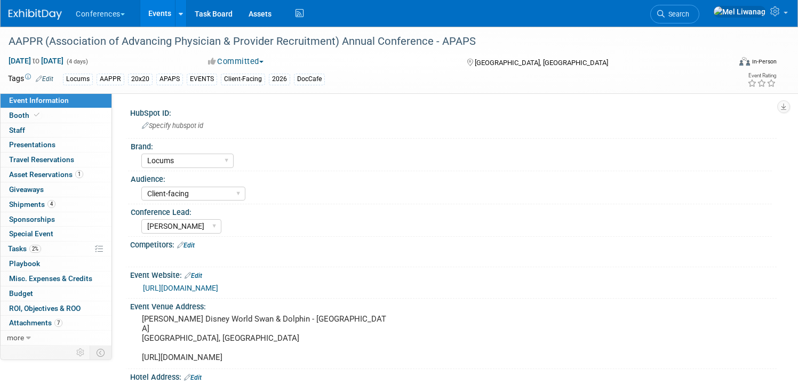
select select "Locums"
select select "Client-facing"
select select "[PERSON_NAME]"
click at [41, 251] on span "2%" at bounding box center [35, 249] width 12 height 8
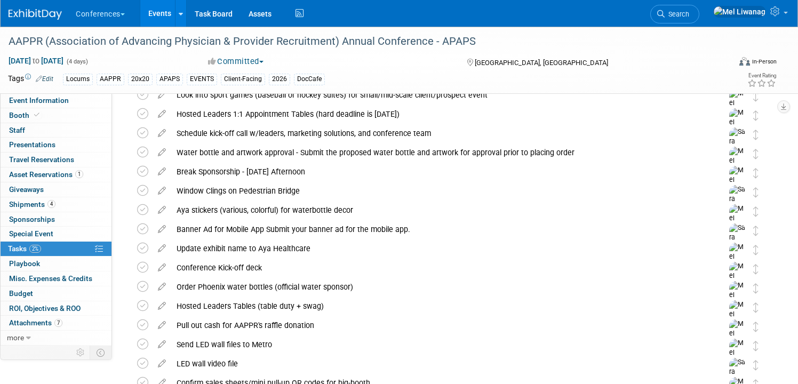
scroll to position [250, 0]
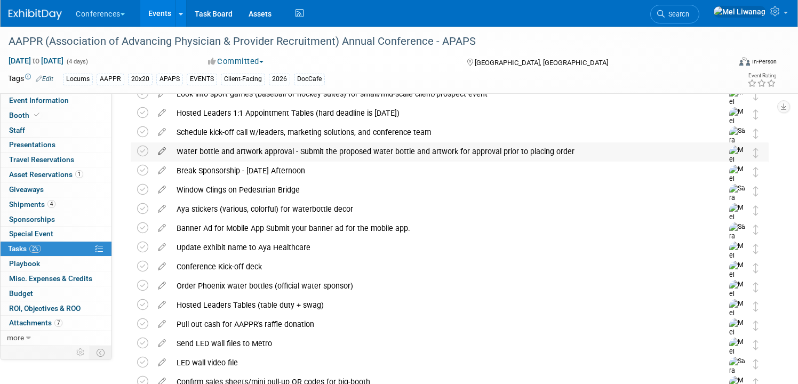
click at [160, 149] on icon at bounding box center [162, 148] width 19 height 13
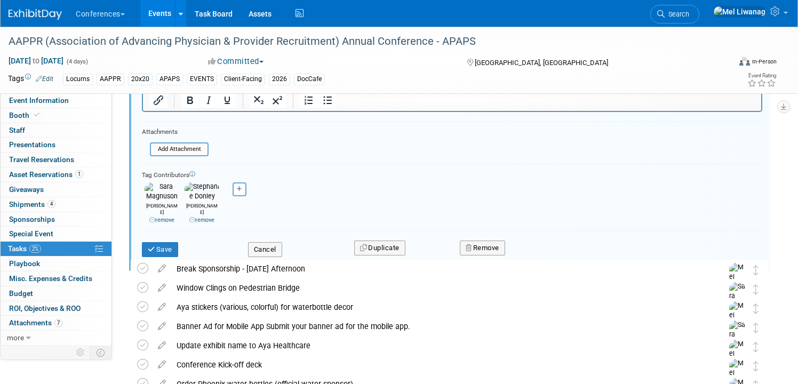
scroll to position [471, 0]
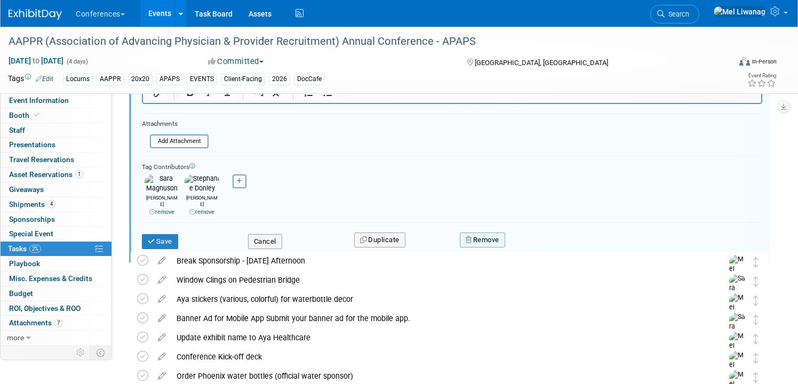
click at [502, 233] on button "Remove" at bounding box center [482, 240] width 45 height 15
click at [543, 241] on link "Yes" at bounding box center [542, 249] width 31 height 17
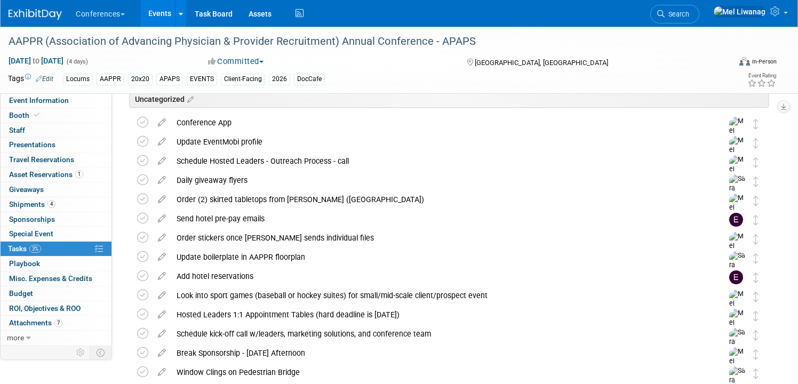
scroll to position [0, 0]
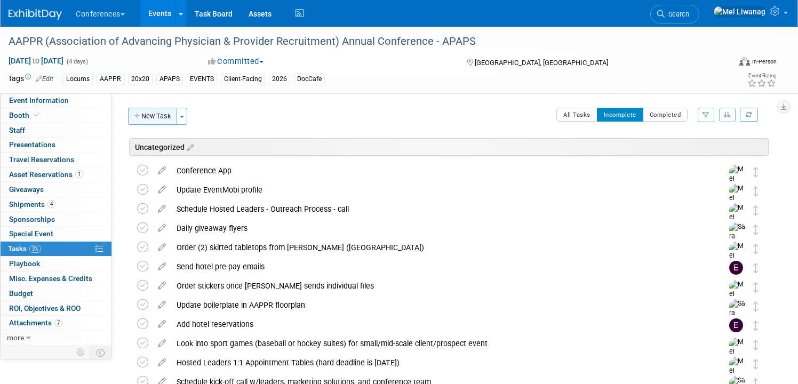
click at [149, 117] on button "New Task" at bounding box center [152, 116] width 49 height 17
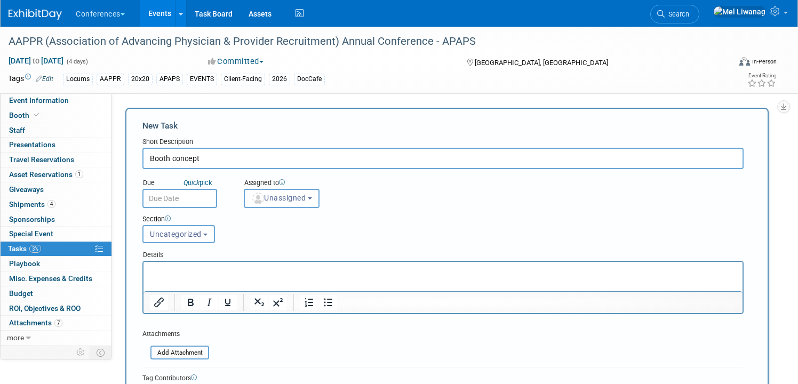
type input "Booth concept"
click at [294, 211] on div "Section Uncategorized Special Event Travel Expo & Convention Services Shipping …" at bounding box center [417, 226] width 566 height 37
click at [294, 203] on button "Unassigned" at bounding box center [282, 198] width 76 height 19
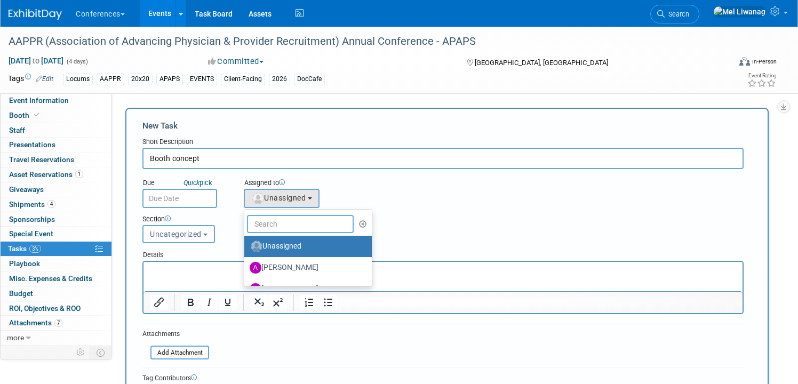
click at [294, 215] on input "text" at bounding box center [300, 224] width 107 height 18
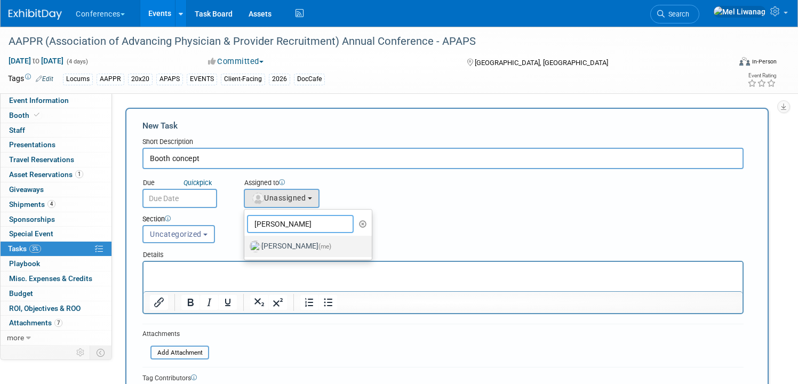
type input "mel"
click at [298, 252] on label "Mel Liwanag (me)" at bounding box center [305, 246] width 111 height 17
click at [246, 249] on input "Mel Liwanag (me)" at bounding box center [242, 245] width 7 height 7
select select "1669af0c-0251-4a15-8b2b-80baaaf13d1b"
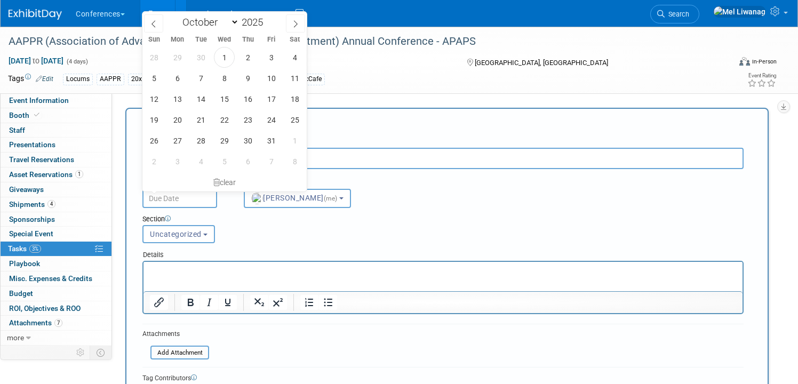
click at [201, 204] on input "text" at bounding box center [179, 198] width 75 height 19
click at [278, 55] on span "3" at bounding box center [271, 57] width 21 height 21
type input "[DATE]"
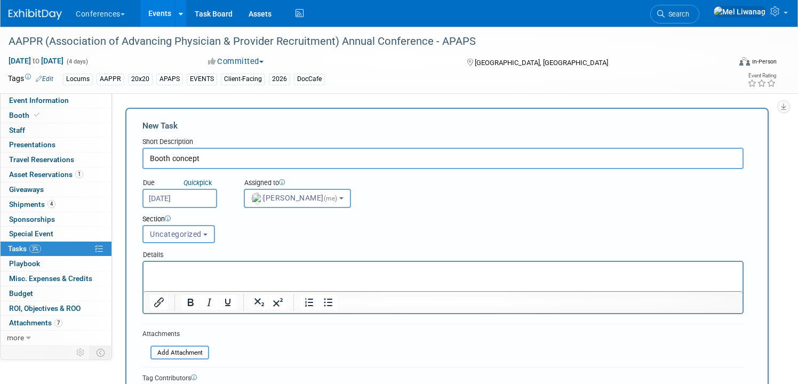
click at [200, 235] on span "Uncategorized" at bounding box center [176, 234] width 52 height 9
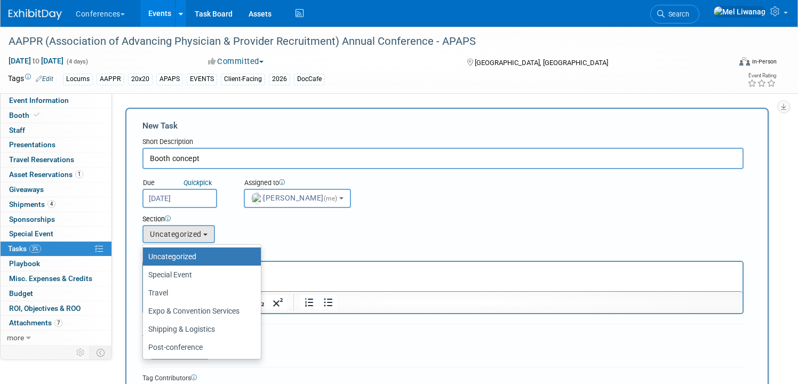
click at [260, 212] on div "Section Uncategorized Special Event Travel Expo & Convention Services Shipping …" at bounding box center [417, 226] width 566 height 37
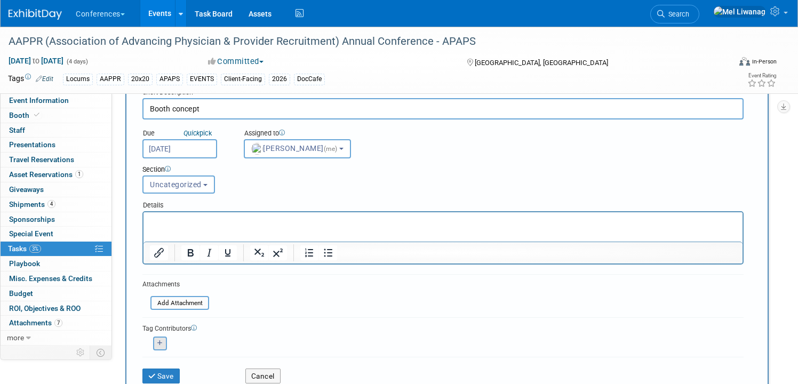
scroll to position [53, 0]
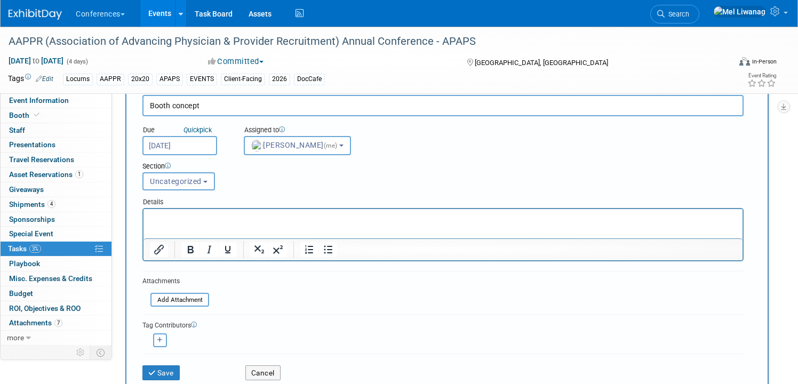
click at [164, 339] on button "button" at bounding box center [160, 340] width 14 height 14
select select
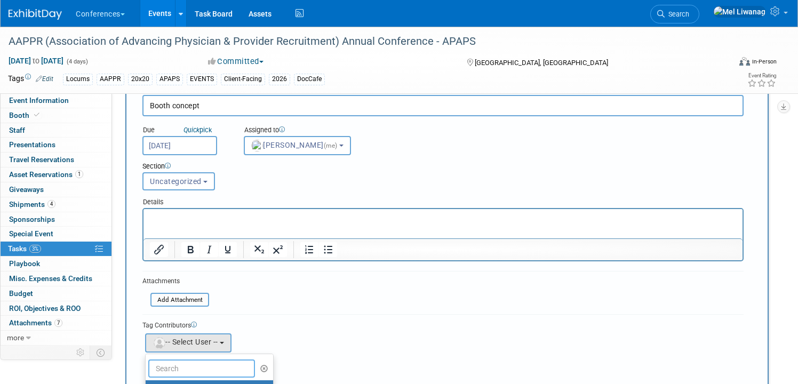
click at [186, 361] on input "text" at bounding box center [201, 368] width 107 height 18
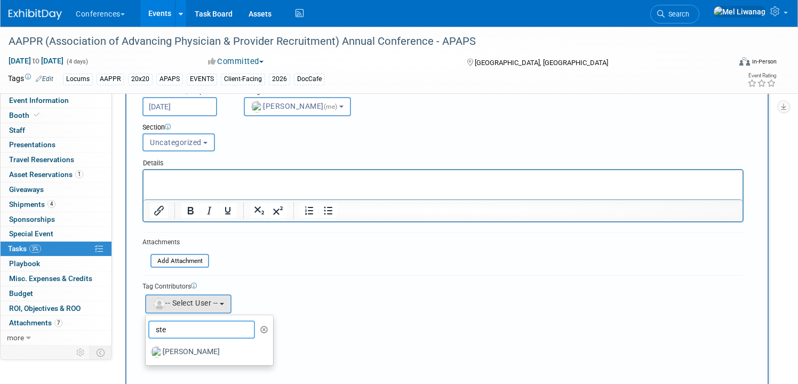
scroll to position [96, 0]
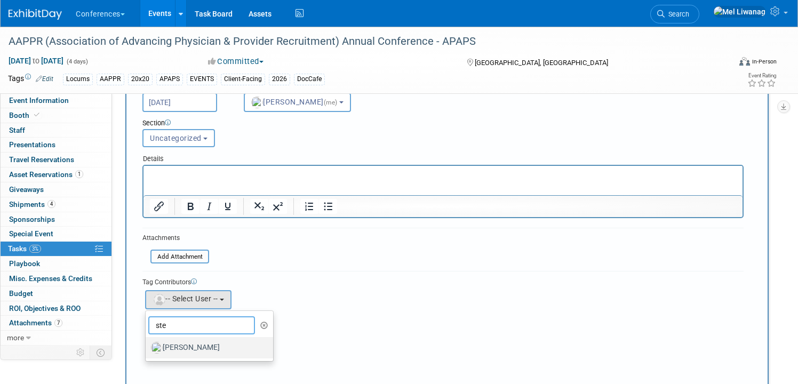
type input "ste"
click at [183, 347] on label "[PERSON_NAME]" at bounding box center [206, 347] width 111 height 17
click at [147, 347] on input "[PERSON_NAME]" at bounding box center [143, 346] width 7 height 7
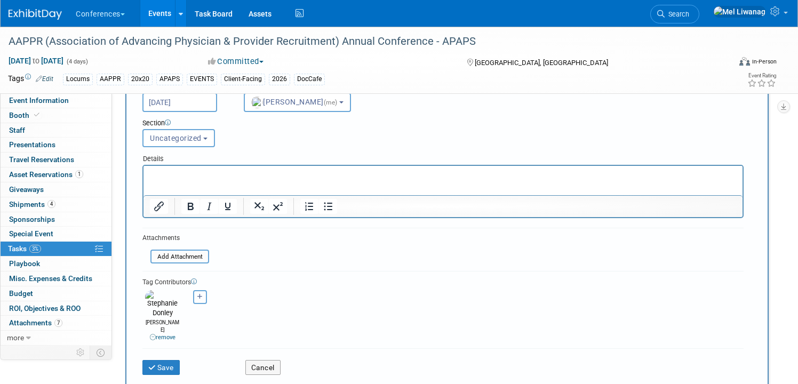
click at [201, 291] on button "button" at bounding box center [200, 297] width 14 height 14
select select
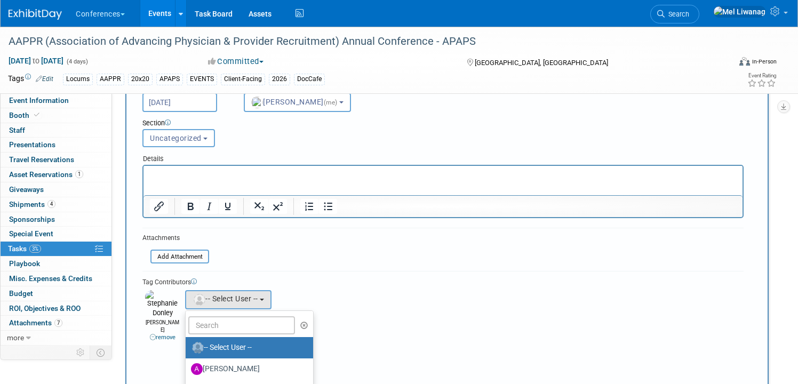
click at [405, 324] on div "Tag Contributors Abby remove" at bounding box center [442, 336] width 601 height 131
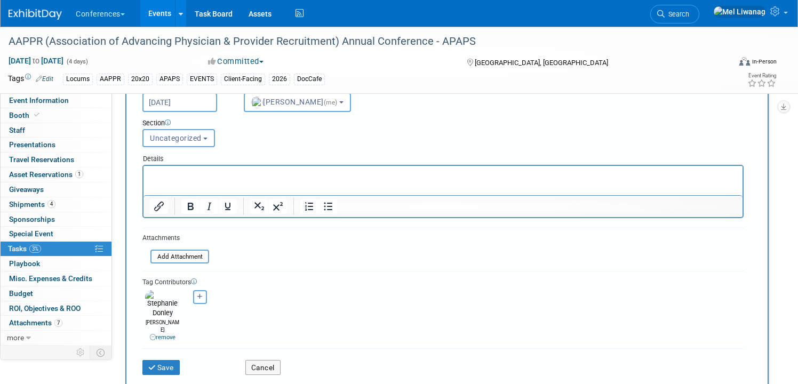
click at [198, 301] on button "button" at bounding box center [200, 297] width 14 height 14
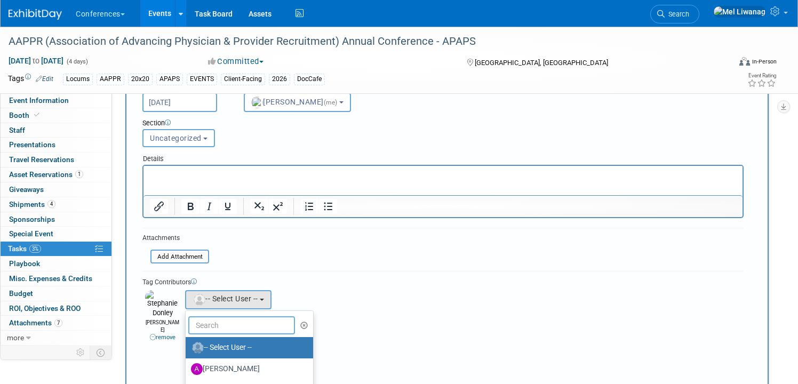
click at [251, 323] on input "text" at bounding box center [241, 325] width 107 height 18
type input "m"
click at [394, 281] on div "Tag Contributors" at bounding box center [442, 281] width 601 height 11
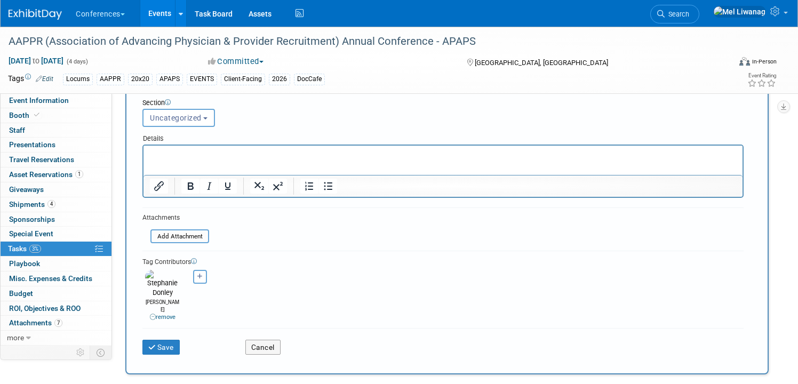
scroll to position [117, 0]
click at [171, 339] on button "Save" at bounding box center [160, 346] width 37 height 15
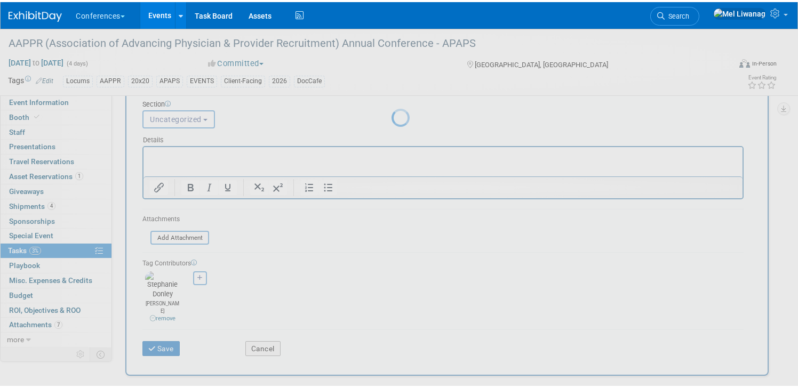
scroll to position [0, 0]
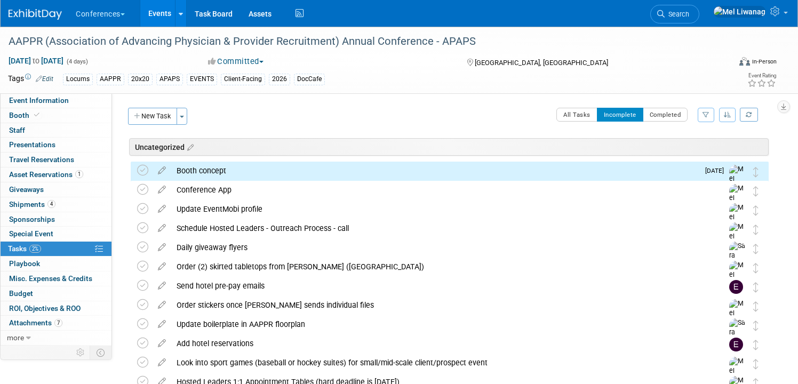
click at [227, 174] on div "Booth concept" at bounding box center [434, 171] width 527 height 18
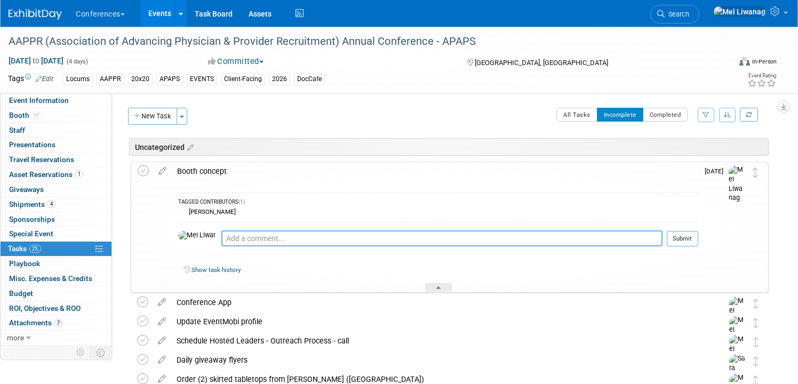
click at [230, 233] on textarea at bounding box center [441, 238] width 441 height 16
type textarea "0"
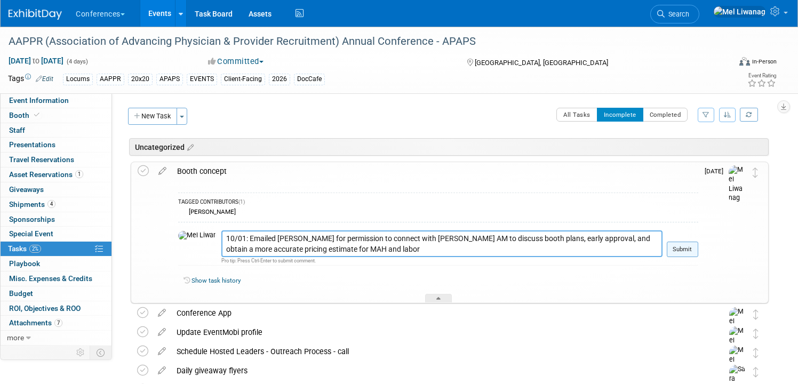
type textarea "10/01: Emailed Nichole for permission to connect with Freeman AM to discuss boo…"
click at [686, 250] on button "Submit" at bounding box center [682, 250] width 31 height 16
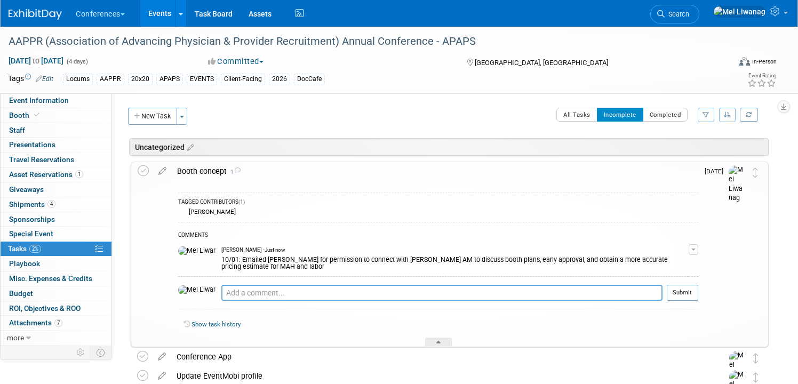
click at [439, 169] on div "Booth concept 1" at bounding box center [435, 171] width 526 height 18
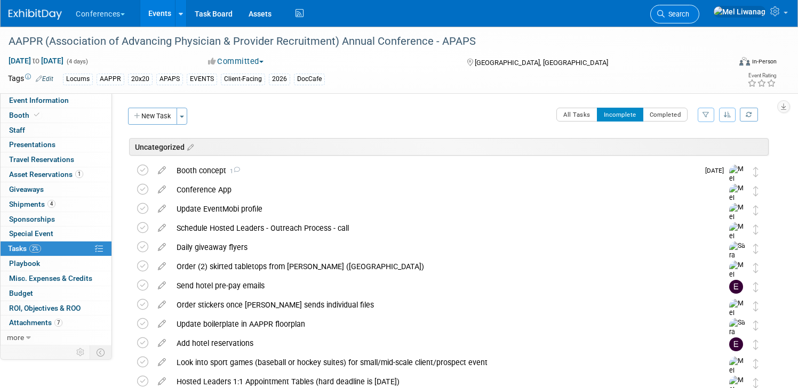
click at [699, 21] on link "Search" at bounding box center [674, 14] width 49 height 19
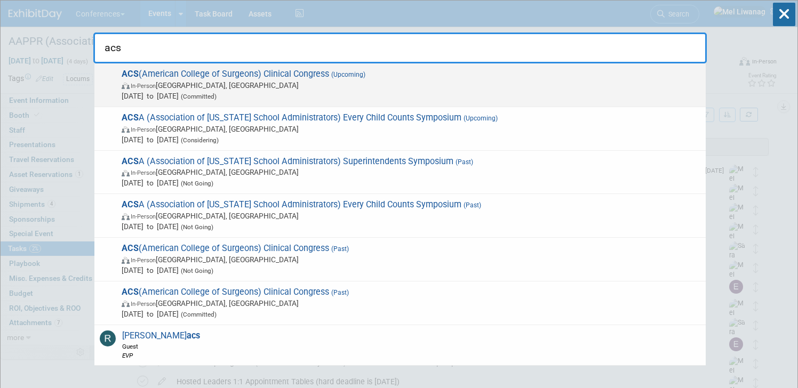
type input "acs"
click at [210, 82] on span "In-Person Chicago, IL" at bounding box center [411, 85] width 579 height 11
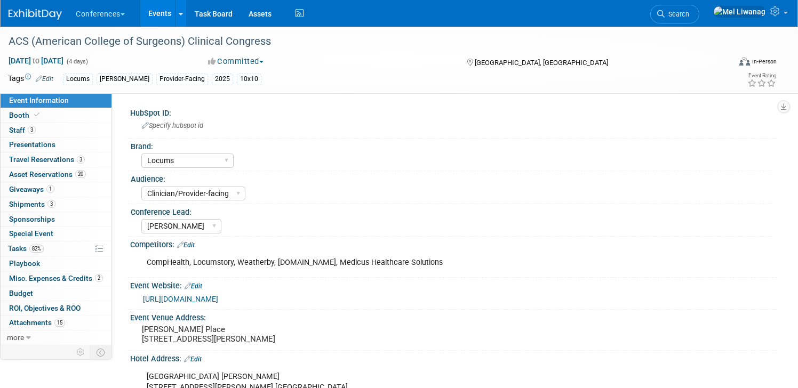
select select "Locums"
select select "Clinician/Provider-facing"
select select "[PERSON_NAME]"
click at [65, 109] on link "Booth" at bounding box center [56, 115] width 111 height 14
select select "10'x10'"
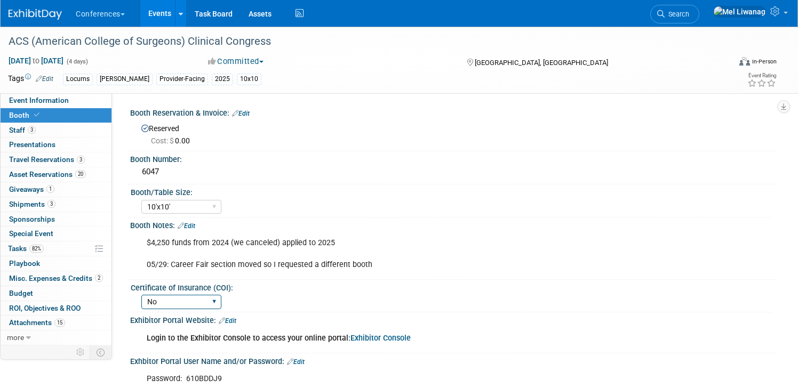
click at [194, 303] on select "Yes No" at bounding box center [181, 302] width 80 height 14
select select "Yes"
click at [141, 295] on select "Yes No" at bounding box center [181, 302] width 80 height 14
click at [321, 308] on div "Yes No" at bounding box center [456, 300] width 630 height 17
click at [73, 243] on link "82% Tasks 82%" at bounding box center [56, 249] width 111 height 14
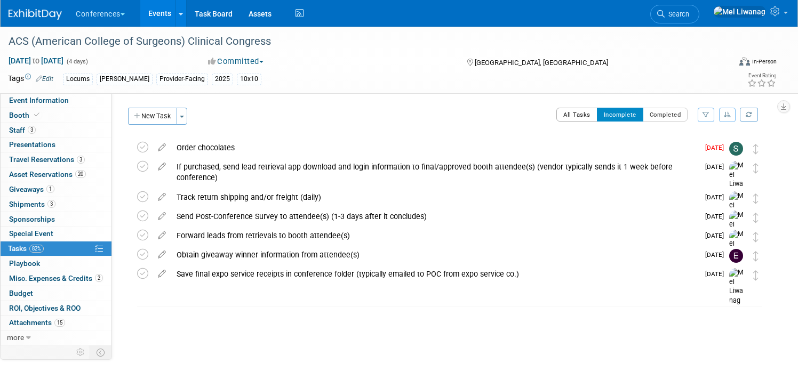
click at [564, 115] on button "All Tasks" at bounding box center [576, 115] width 41 height 14
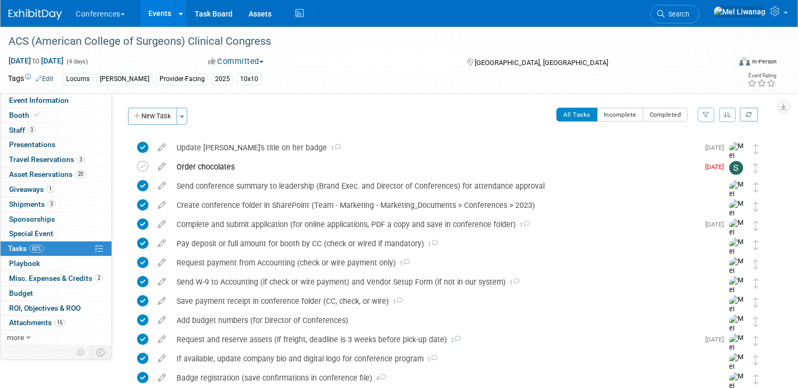
scroll to position [203, 0]
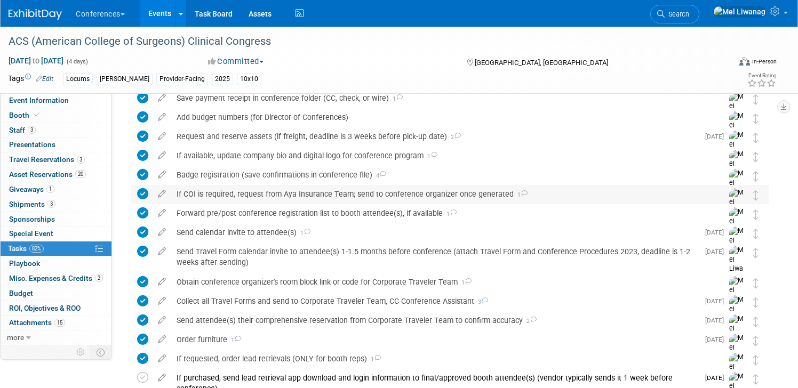
click at [141, 194] on icon at bounding box center [142, 193] width 11 height 11
click at [169, 191] on icon at bounding box center [162, 191] width 19 height 13
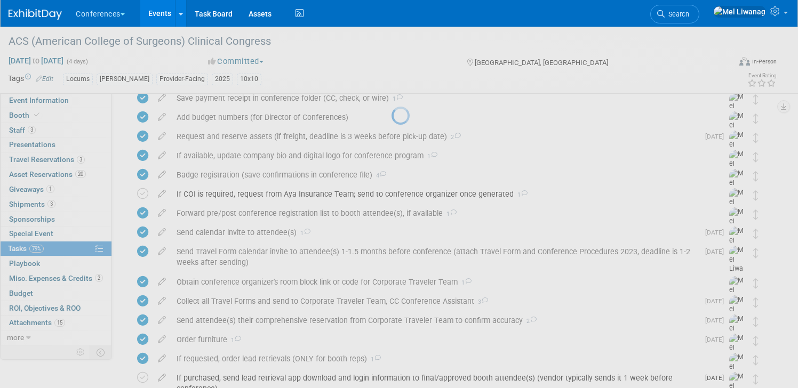
select select "9"
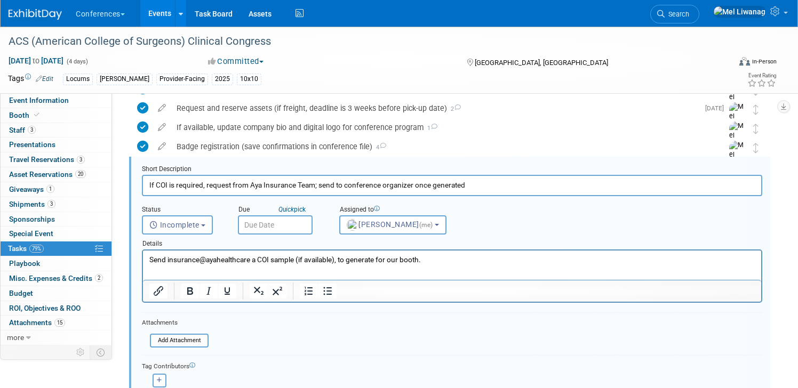
scroll to position [232, 0]
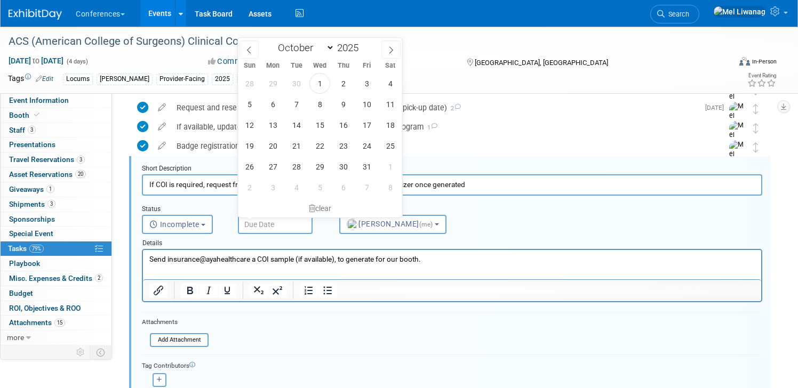
click at [271, 219] on input "text" at bounding box center [275, 224] width 75 height 19
click at [372, 85] on span "3" at bounding box center [366, 83] width 21 height 21
type input "[DATE]"
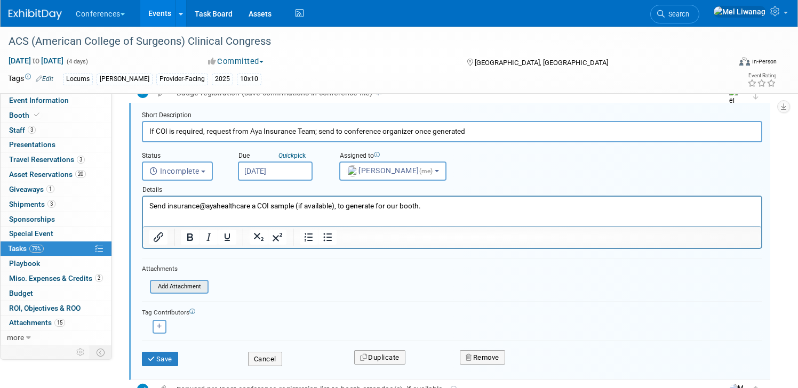
scroll to position [290, 0]
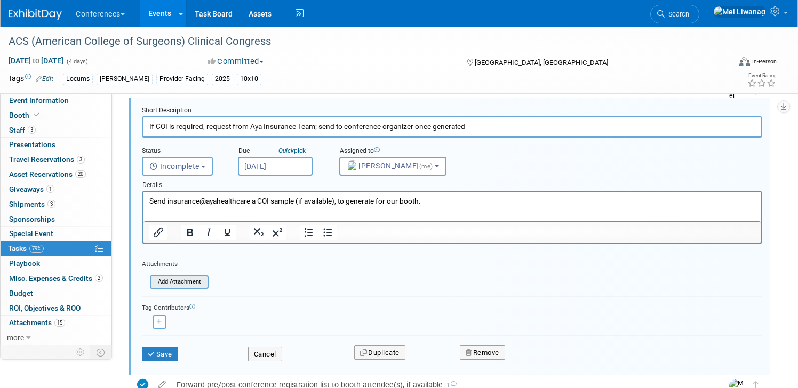
click at [150, 343] on div "Save" at bounding box center [187, 351] width 106 height 22
click at [152, 351] on icon "submit" at bounding box center [152, 354] width 9 height 7
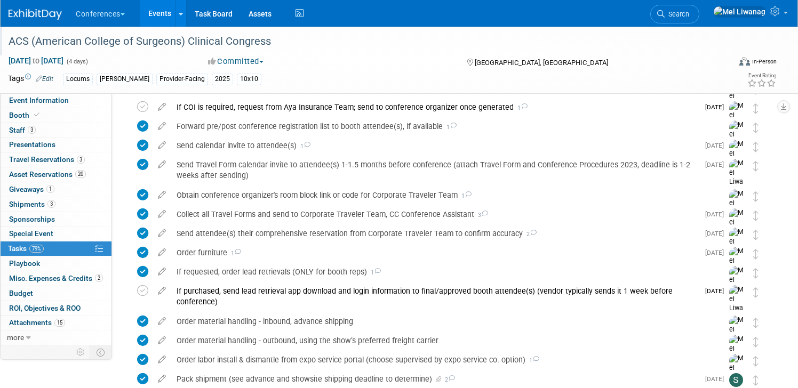
click at [246, 46] on div "ACS (American College of Surgeons) Clinical Congress" at bounding box center [358, 41] width 706 height 19
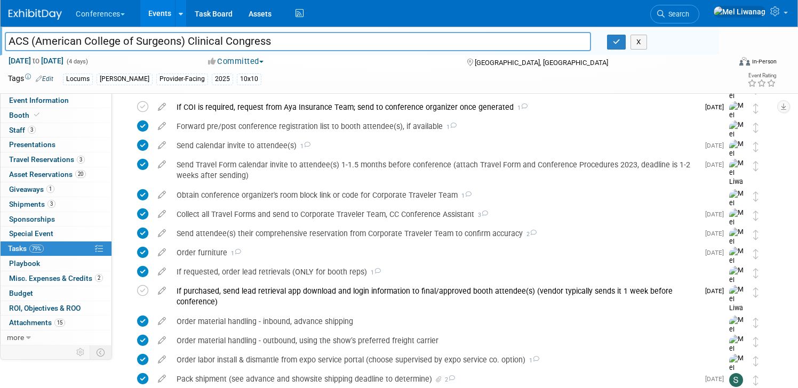
drag, startPoint x: 279, startPoint y: 40, endPoint x: -118, endPoint y: 36, distance: 397.9
click at [78, 102] on link "Event Information" at bounding box center [56, 100] width 111 height 14
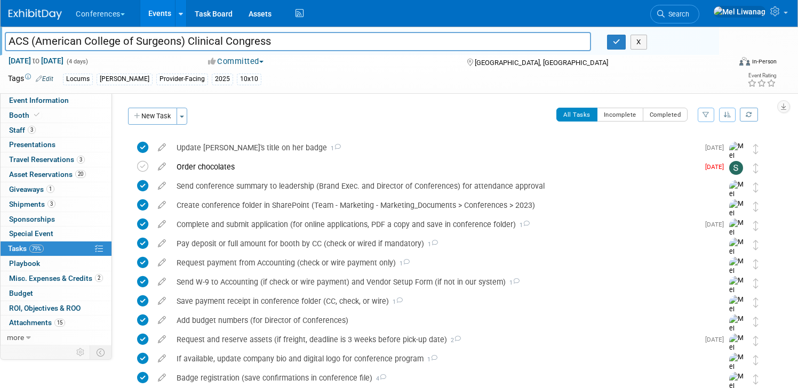
select select "Locums"
select select "Clinician/Provider-facing"
select select "[PERSON_NAME]"
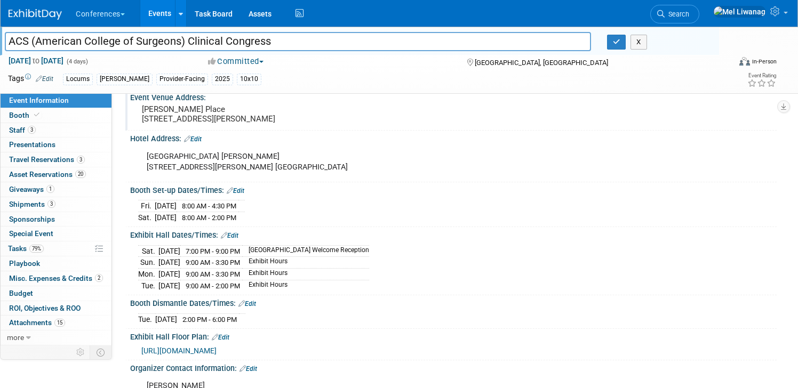
scroll to position [223, 0]
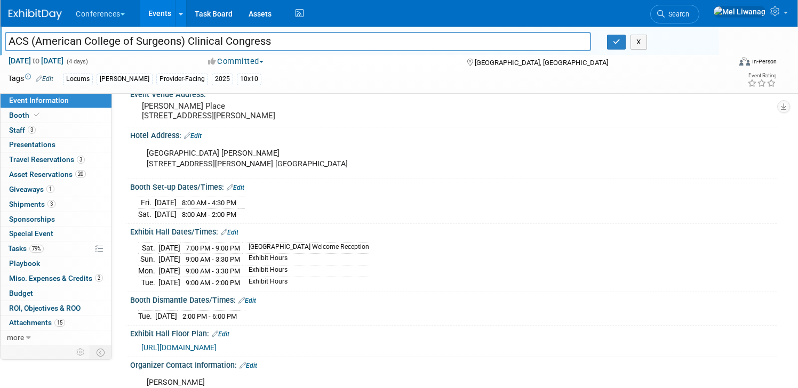
drag, startPoint x: 267, startPoint y: 316, endPoint x: 124, endPoint y: 189, distance: 191.2
click at [124, 189] on div "Event Information Event Info Booth Booth 3 Staff 3 Staff 0 Presentations 0 Pres…" at bounding box center [399, 265] width 798 height 925
drag, startPoint x: 130, startPoint y: 190, endPoint x: 268, endPoint y: 309, distance: 182.3
click at [269, 309] on div "HubSpot ID: Specify hubspot id Brand: Aya Bespoke Corporate [PERSON_NAME] DocCa…" at bounding box center [448, 305] width 641 height 846
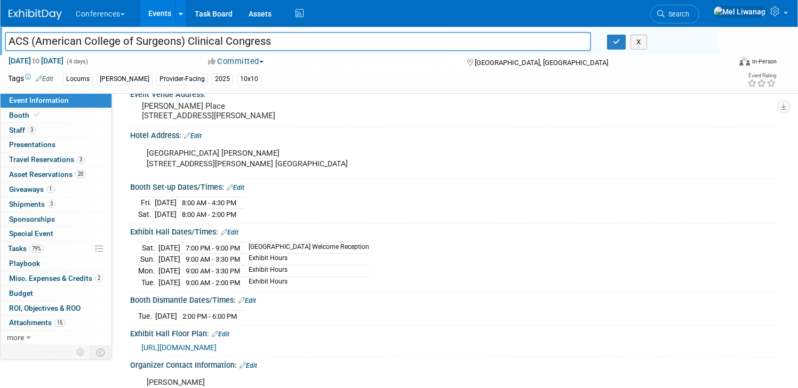
copy div "Booth Set-up Dates/Times: Edit [DATE] 8:00 AM - 4:30 PM [DATE] 8:00 AM - 2:00 P…"
click at [66, 116] on link "Booth" at bounding box center [56, 115] width 111 height 14
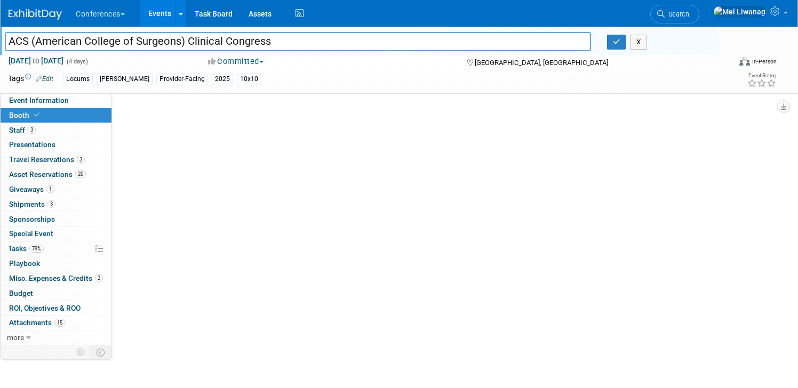
scroll to position [0, 0]
select select "10'x10'"
select select "Yes"
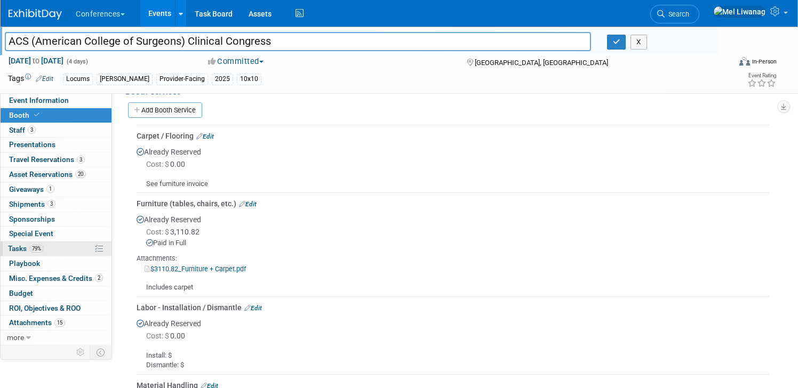
scroll to position [411, 0]
